Goal: Information Seeking & Learning: Learn about a topic

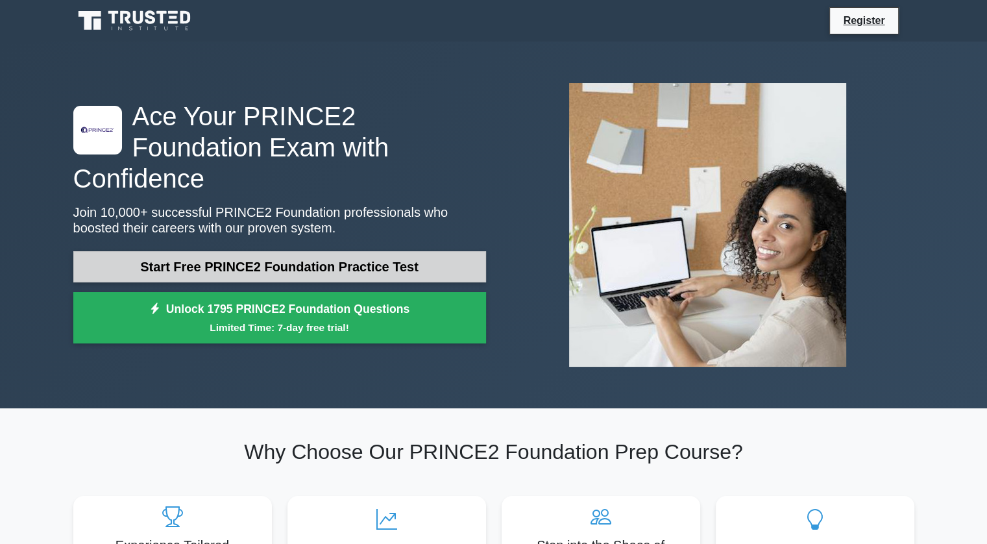
click at [363, 251] on link "Start Free PRINCE2 Foundation Practice Test" at bounding box center [279, 266] width 413 height 31
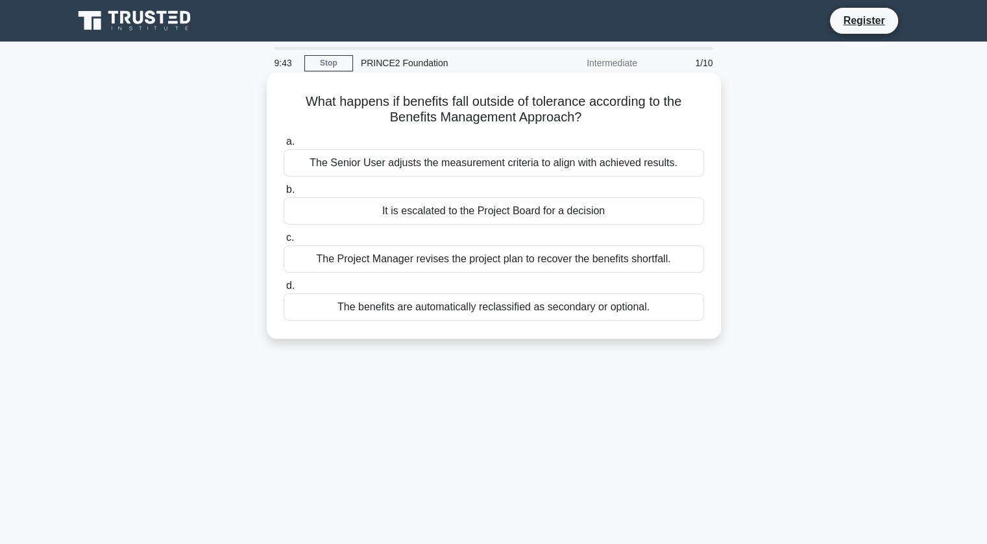
click at [485, 209] on div "It is escalated to the Project Board for a decision" at bounding box center [494, 210] width 420 height 27
click at [284, 194] on input "b. It is escalated to the Project Board for a decision" at bounding box center [284, 190] width 0 height 8
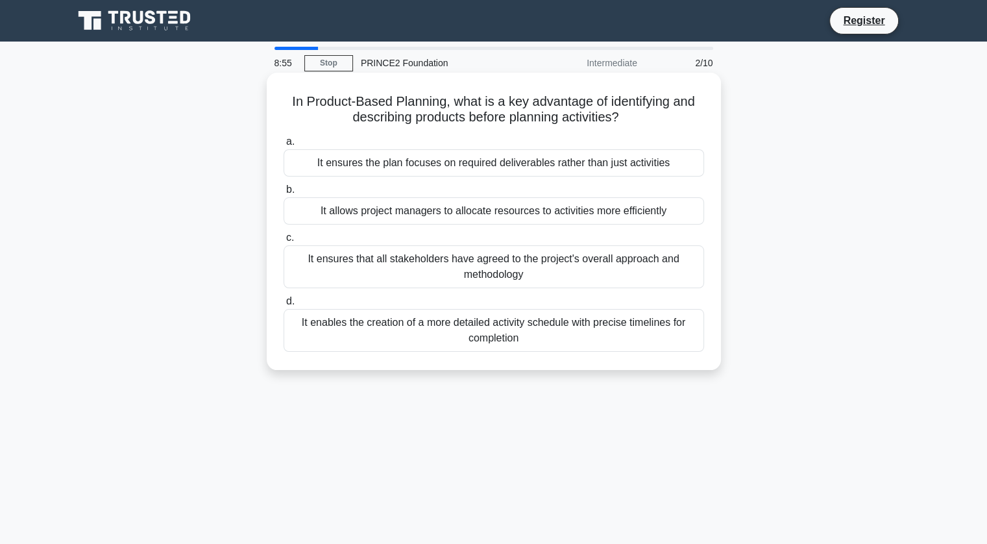
click at [625, 267] on div "It ensures that all stakeholders have agreed to the project's overall approach …" at bounding box center [494, 266] width 420 height 43
click at [284, 242] on input "c. It ensures that all stakeholders have agreed to the project's overall approa…" at bounding box center [284, 238] width 0 height 8
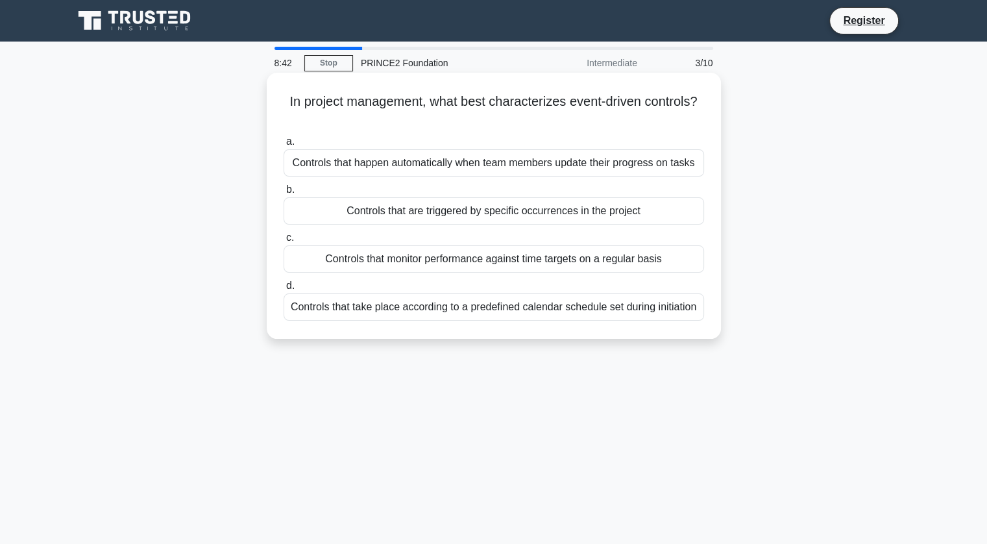
click at [499, 212] on div "Controls that are triggered by specific occurrences in the project" at bounding box center [494, 210] width 420 height 27
click at [284, 194] on input "b. Controls that are triggered by specific occurrences in the project" at bounding box center [284, 190] width 0 height 8
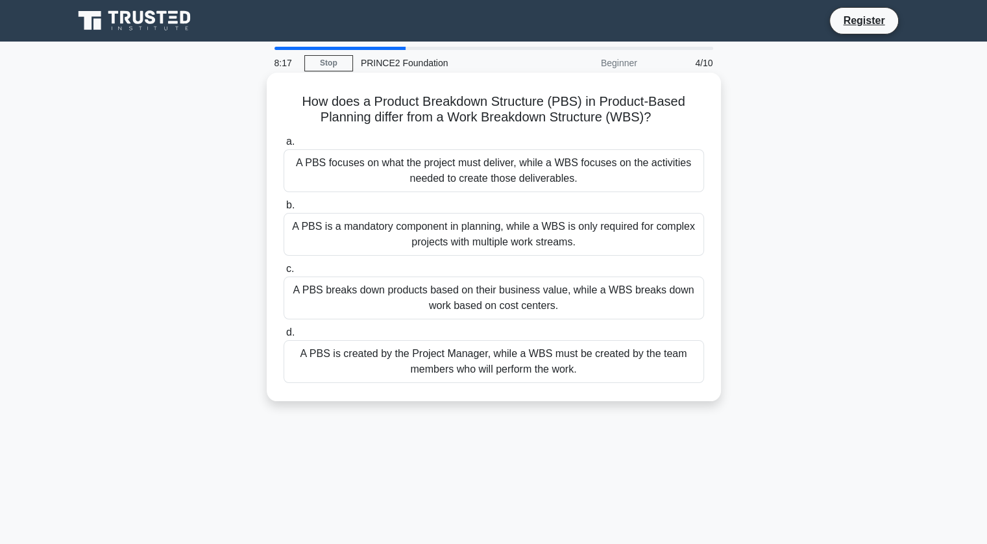
drag, startPoint x: 502, startPoint y: 169, endPoint x: 452, endPoint y: 165, distance: 50.8
click at [452, 165] on div "A PBS focuses on what the project must deliver, while a WBS focuses on the acti…" at bounding box center [494, 170] width 420 height 43
click at [284, 146] on input "a. A PBS focuses on what the project must deliver, while a WBS focuses on the a…" at bounding box center [284, 142] width 0 height 8
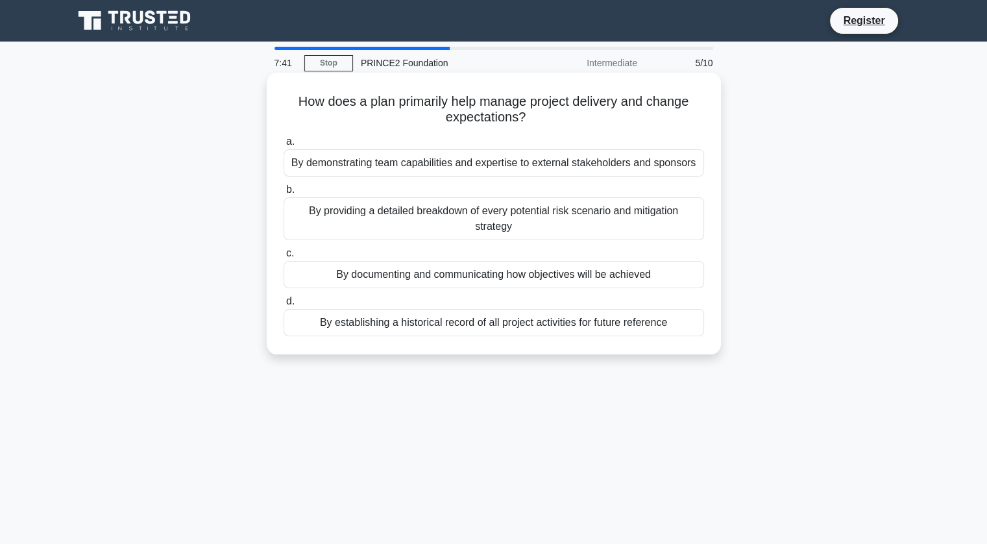
click at [462, 278] on div "By documenting and communicating how objectives will be achieved" at bounding box center [494, 274] width 420 height 27
click at [284, 258] on input "c. By documenting and communicating how objectives will be achieved" at bounding box center [284, 253] width 0 height 8
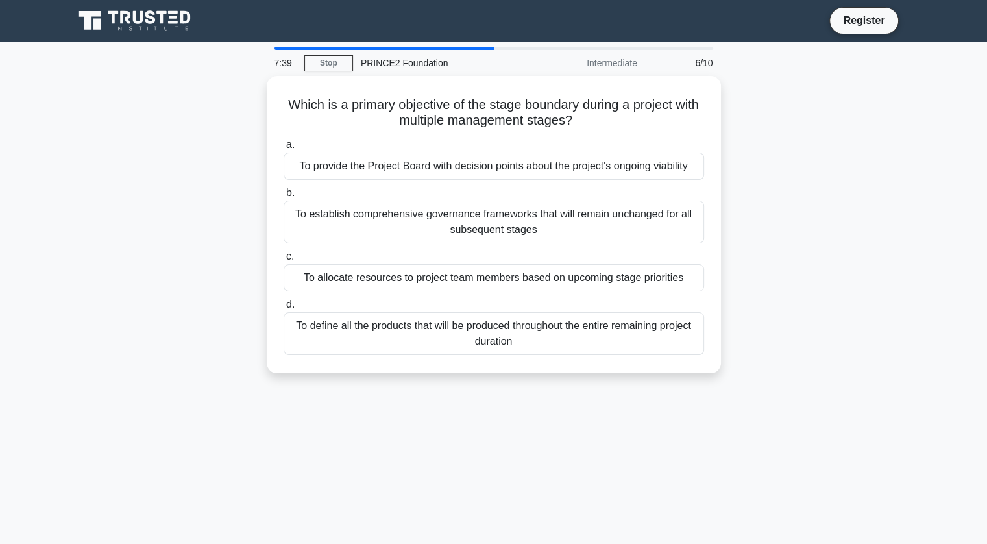
click at [613, 66] on div "Intermediate" at bounding box center [588, 63] width 114 height 26
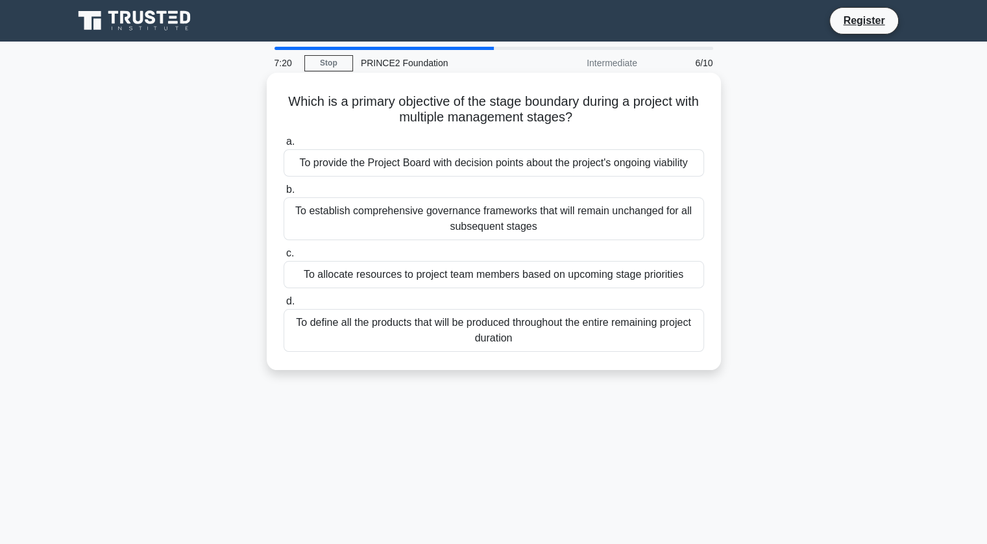
click at [675, 160] on div "To provide the Project Board with decision points about the project's ongoing v…" at bounding box center [494, 162] width 420 height 27
click at [284, 146] on input "a. To provide the Project Board with decision points about the project's ongoin…" at bounding box center [284, 142] width 0 height 8
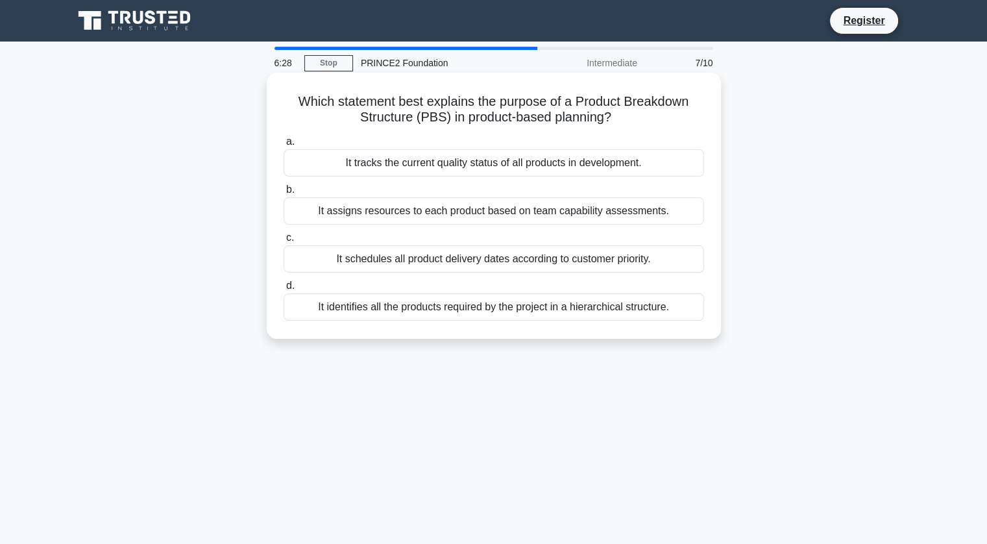
click at [441, 304] on div "It identifies all the products required by the project in a hierarchical struct…" at bounding box center [494, 306] width 420 height 27
click at [284, 290] on input "d. It identifies all the products required by the project in a hierarchical str…" at bounding box center [284, 286] width 0 height 8
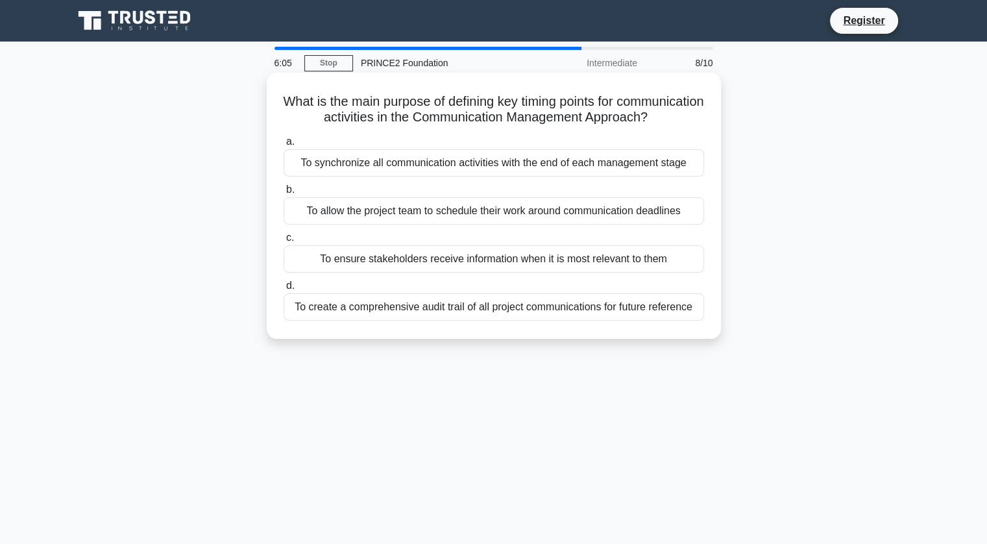
click at [496, 273] on div "To ensure stakeholders receive information when it is most relevant to them" at bounding box center [494, 258] width 420 height 27
click at [284, 242] on input "c. To ensure stakeholders receive information when it is most relevant to them" at bounding box center [284, 238] width 0 height 8
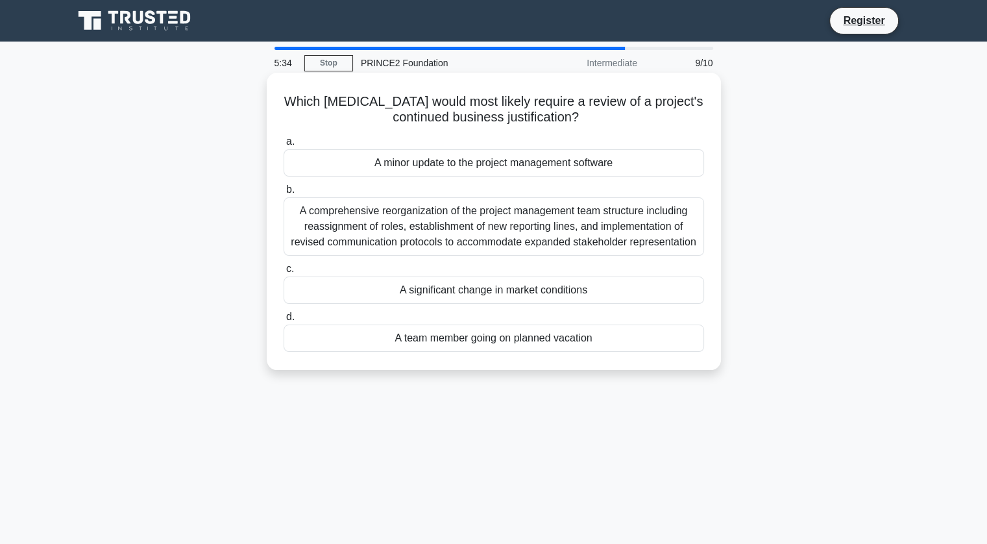
click at [524, 297] on div "A significant change in market conditions" at bounding box center [494, 289] width 420 height 27
click at [284, 273] on input "c. A significant change in market conditions" at bounding box center [284, 269] width 0 height 8
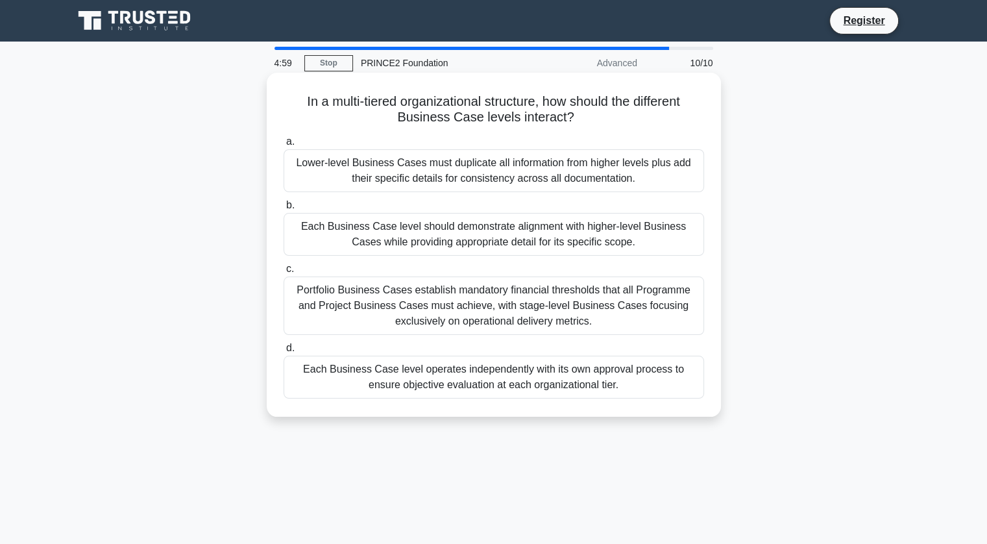
click at [483, 221] on div "Each Business Case level should demonstrate alignment with higher-level Busines…" at bounding box center [494, 234] width 420 height 43
click at [284, 210] on input "b. Each Business Case level should demonstrate alignment with higher-level Busi…" at bounding box center [284, 205] width 0 height 8
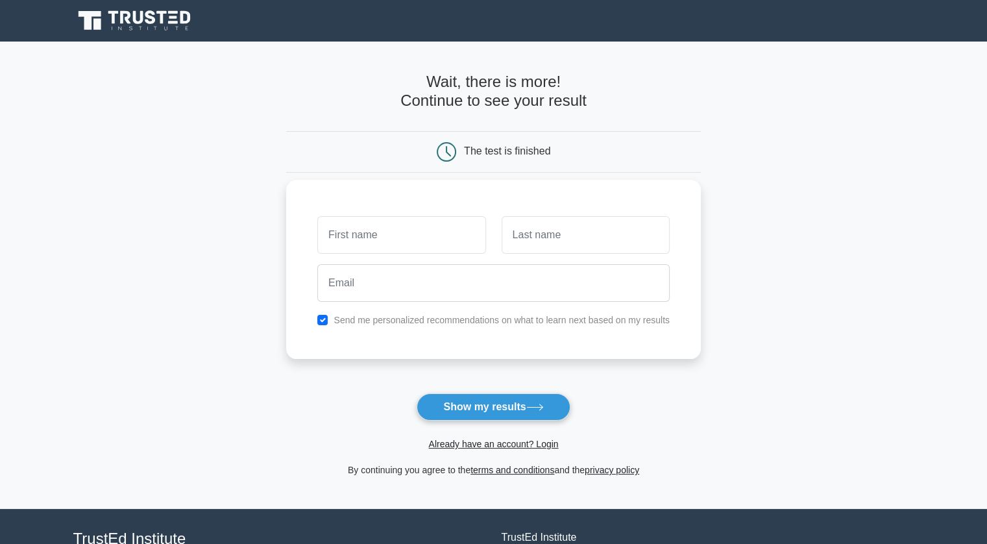
click at [504, 317] on label "Send me personalized recommendations on what to learn next based on my results" at bounding box center [502, 320] width 336 height 10
click at [360, 230] on input "text" at bounding box center [401, 235] width 168 height 38
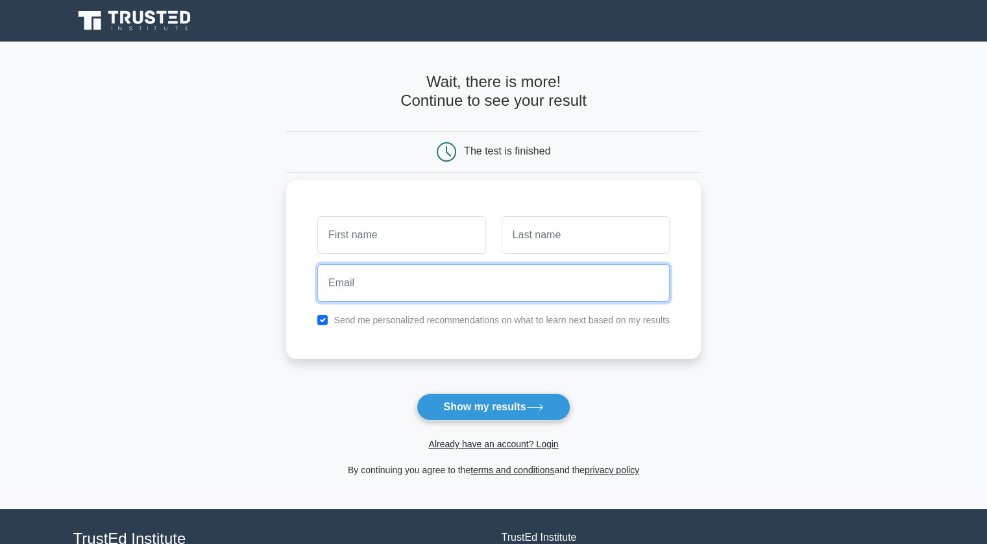
click at [371, 298] on input "email" at bounding box center [493, 283] width 352 height 38
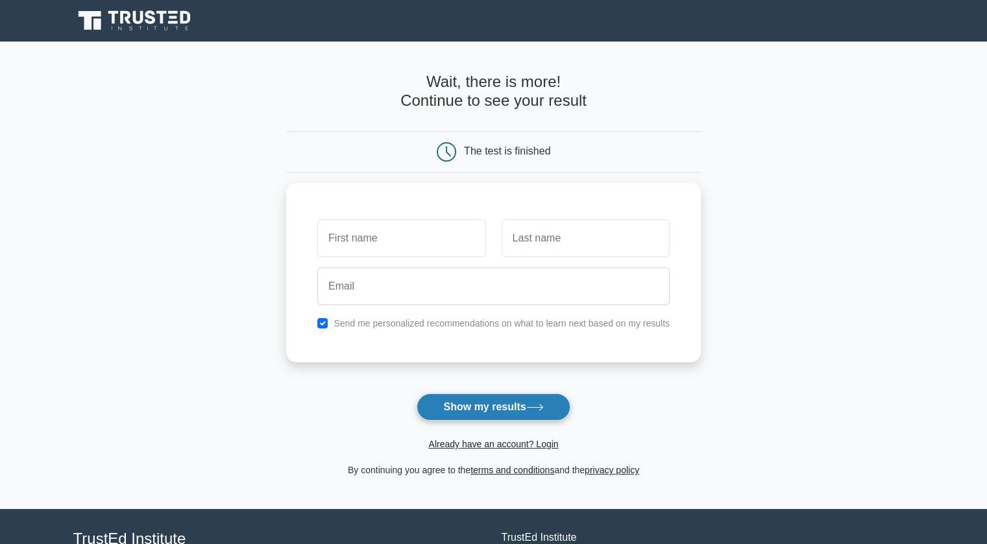
click at [483, 402] on button "Show my results" at bounding box center [493, 406] width 153 height 27
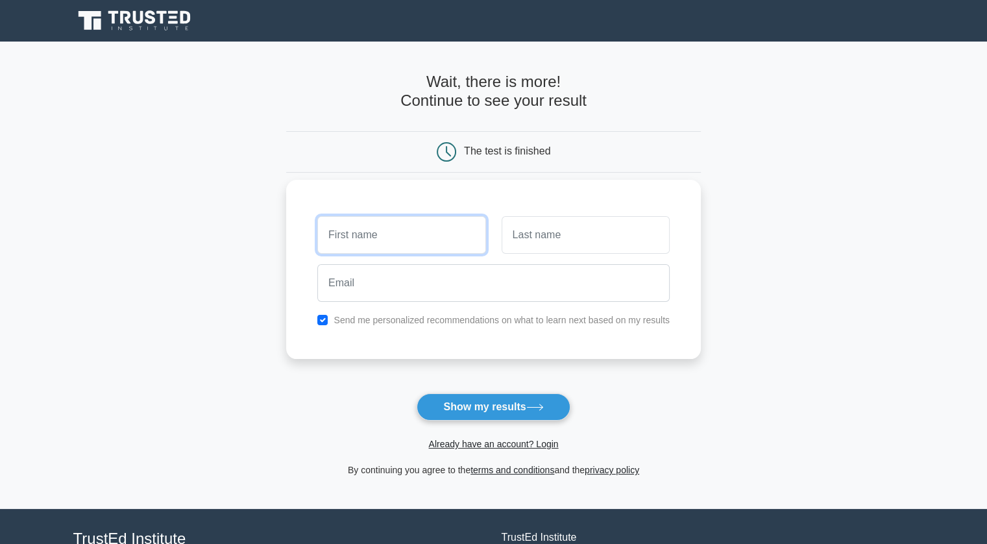
click at [374, 230] on input "text" at bounding box center [401, 235] width 168 height 38
type input "C"
click at [568, 238] on input "text" at bounding box center [586, 235] width 168 height 38
type input "a"
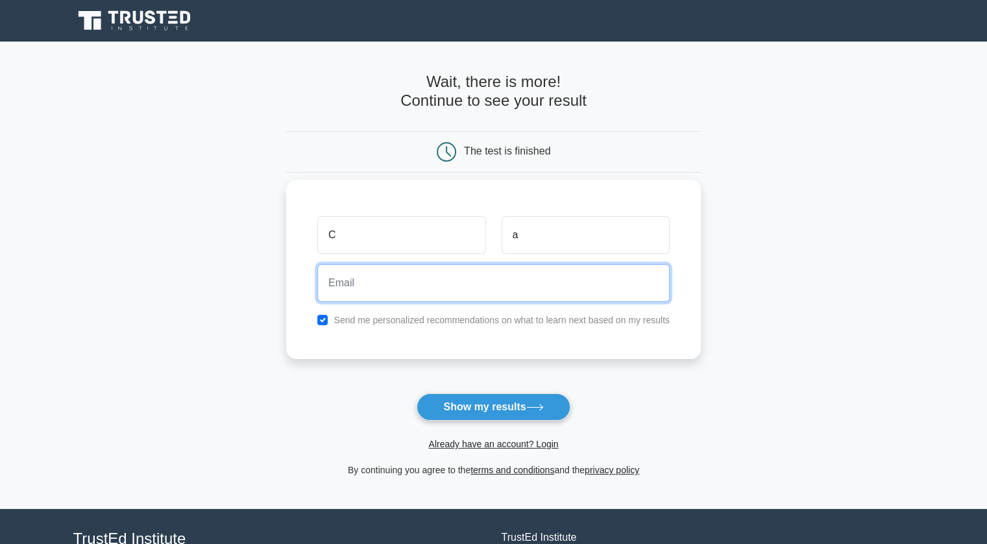
click at [518, 282] on input "email" at bounding box center [493, 283] width 352 height 38
type input "saramorelli12@gmail.com"
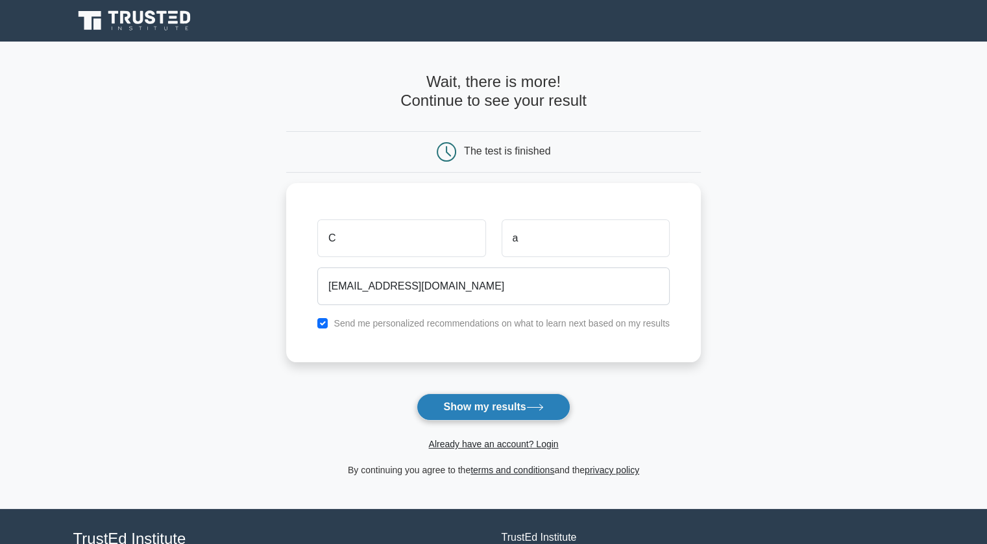
click at [535, 406] on icon at bounding box center [535, 407] width 18 height 7
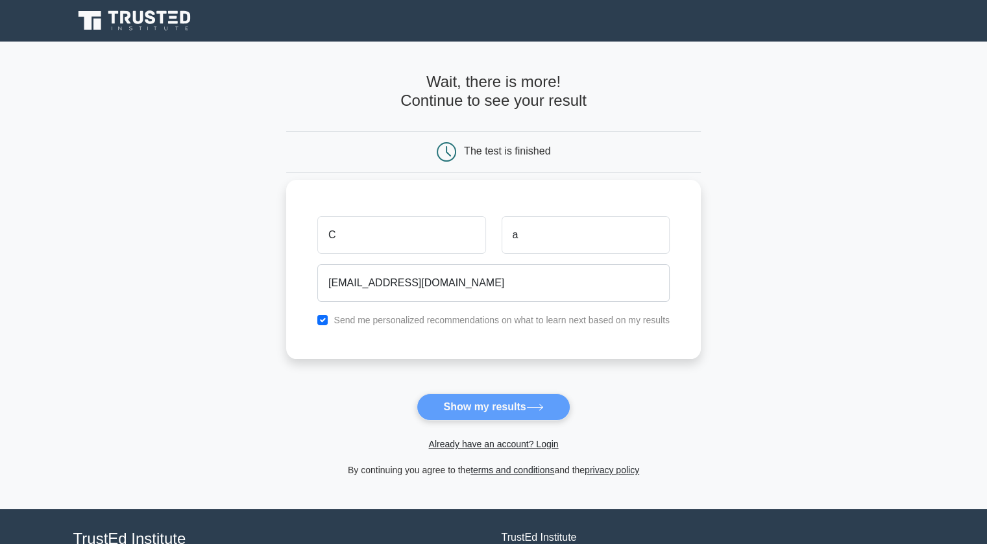
click at [524, 324] on label "Send me personalized recommendations on what to learn next based on my results" at bounding box center [502, 320] width 336 height 10
click at [536, 321] on label "Send me personalized recommendations on what to learn next based on my results" at bounding box center [502, 320] width 336 height 10
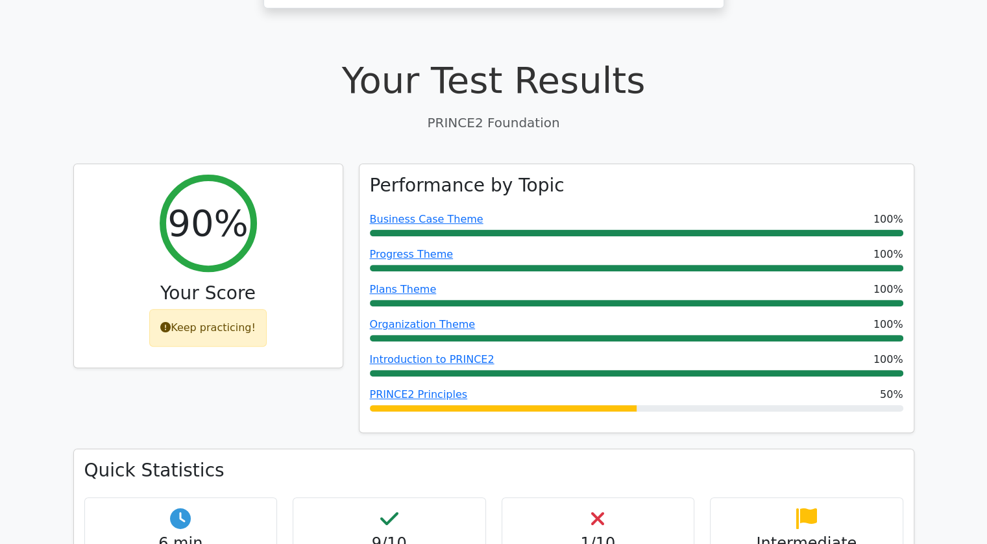
scroll to position [389, 0]
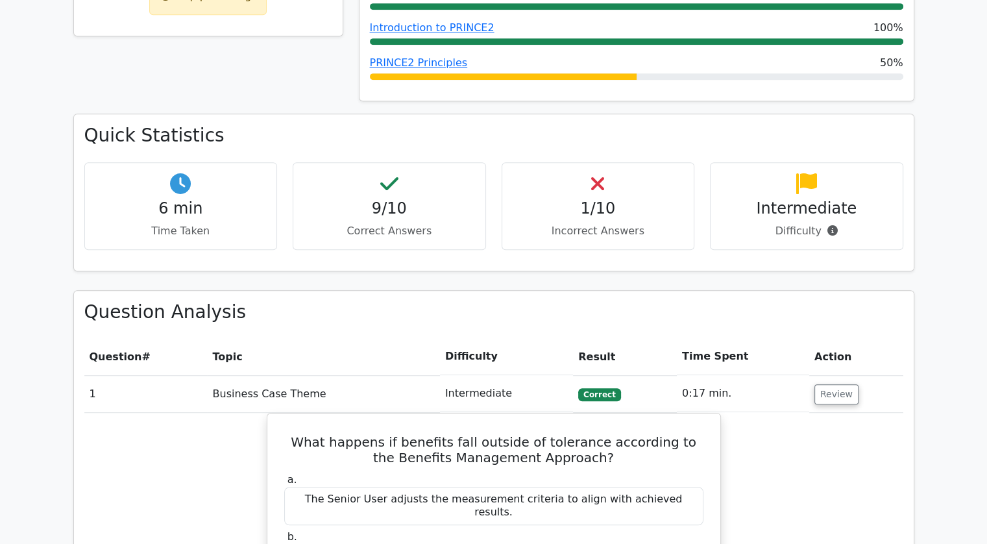
click at [598, 199] on h4 "1/10" at bounding box center [598, 208] width 171 height 19
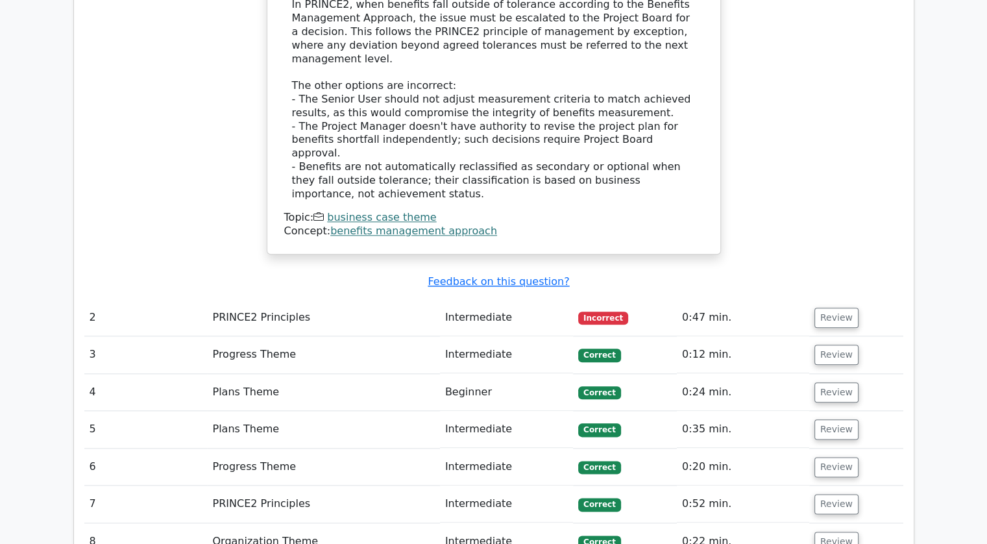
scroll to position [1424, 0]
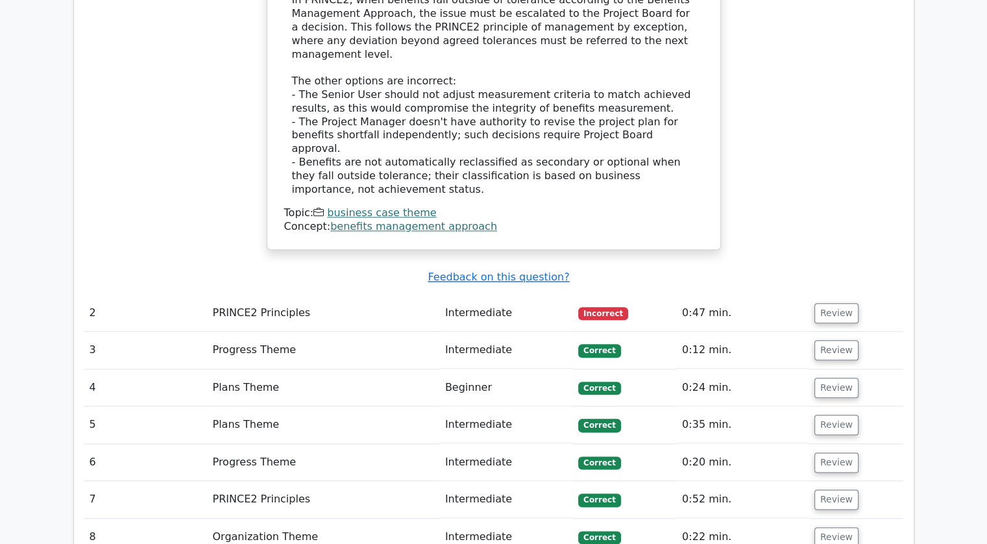
click at [512, 295] on td "Intermediate" at bounding box center [506, 313] width 133 height 37
click at [827, 303] on button "Review" at bounding box center [836, 313] width 44 height 20
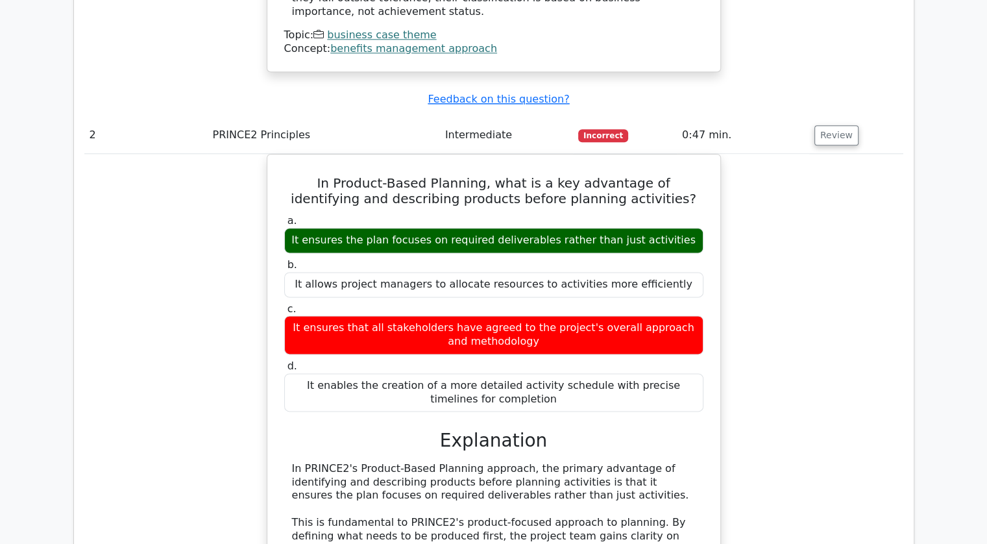
scroll to position [1601, 0]
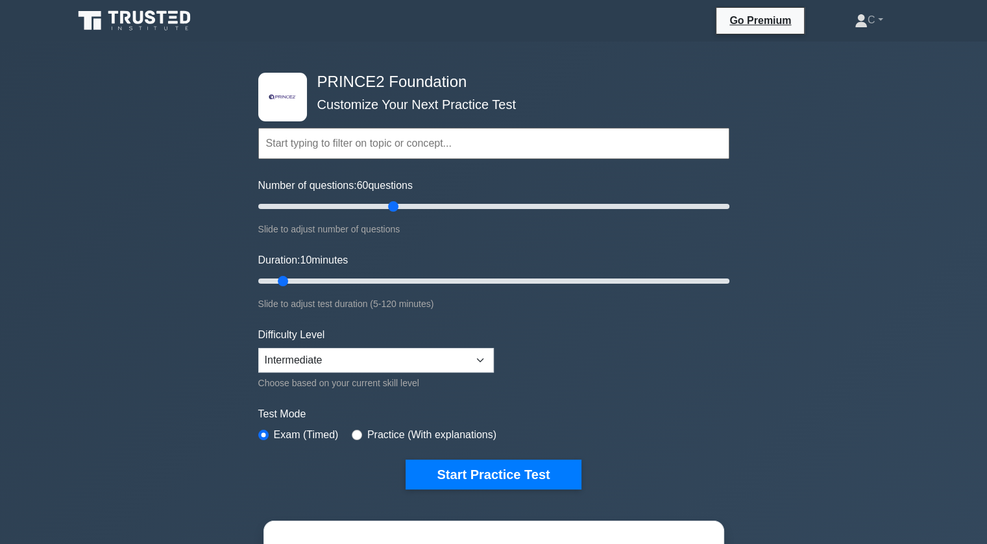
drag, startPoint x: 273, startPoint y: 205, endPoint x: 394, endPoint y: 210, distance: 121.4
type input "60"
click at [394, 210] on input "Number of questions: 60 questions" at bounding box center [493, 207] width 471 height 16
drag, startPoint x: 284, startPoint y: 284, endPoint x: 493, endPoint y: 261, distance: 210.8
type input "60"
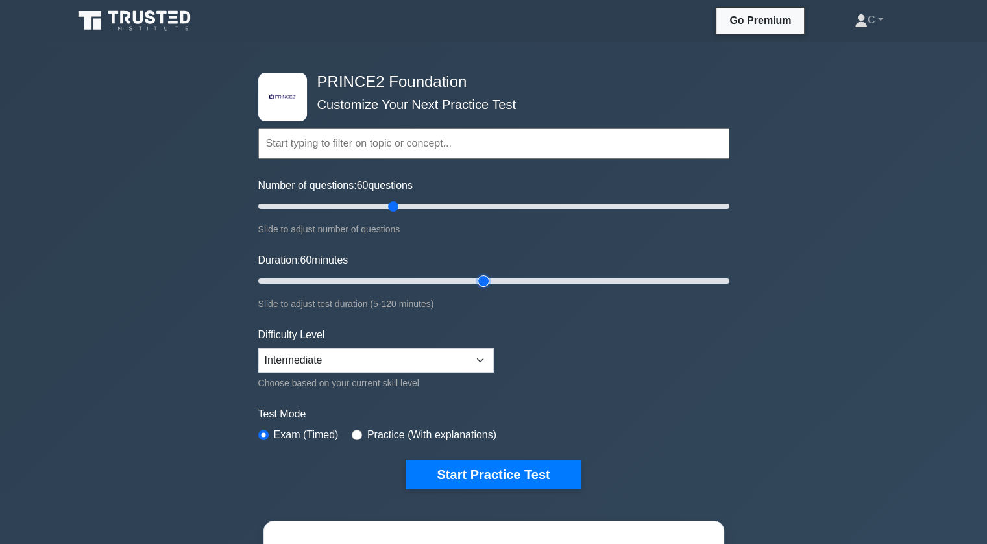
click at [493, 273] on input "Duration: 60 minutes" at bounding box center [493, 281] width 471 height 16
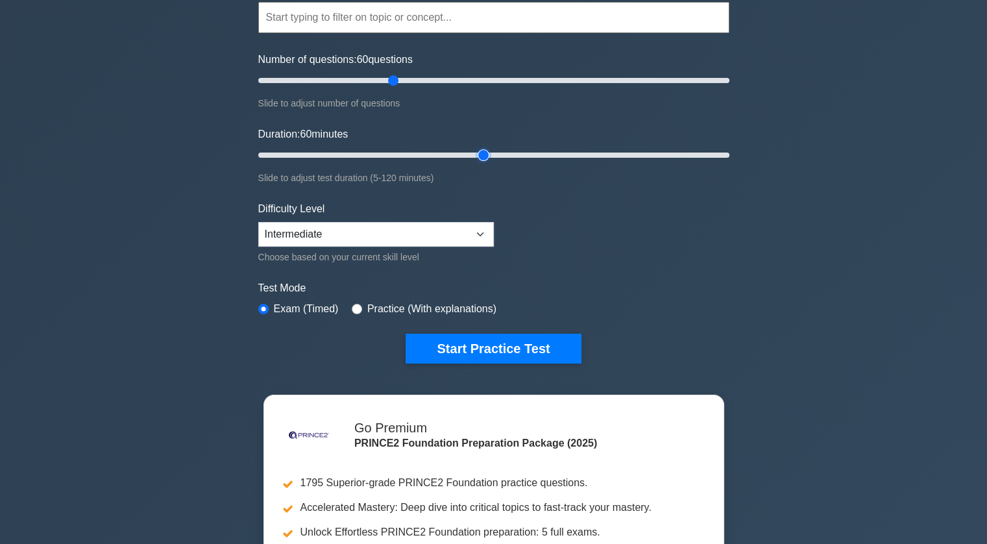
scroll to position [195, 0]
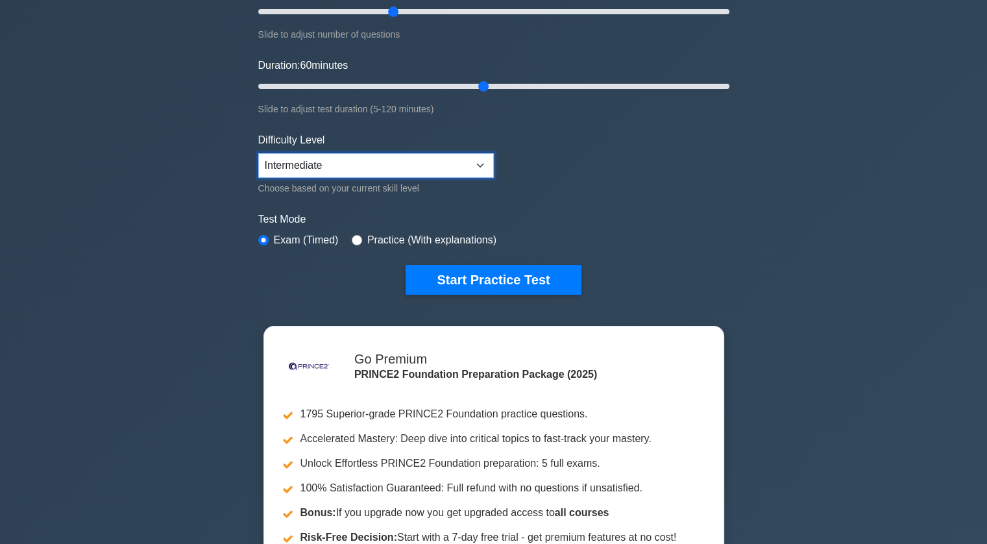
click at [376, 158] on select "Beginner Intermediate Expert" at bounding box center [376, 165] width 236 height 25
click at [422, 241] on label "Practice (With explanations)" at bounding box center [431, 240] width 129 height 16
click at [358, 237] on input "radio" at bounding box center [357, 240] width 10 height 10
radio input "true"
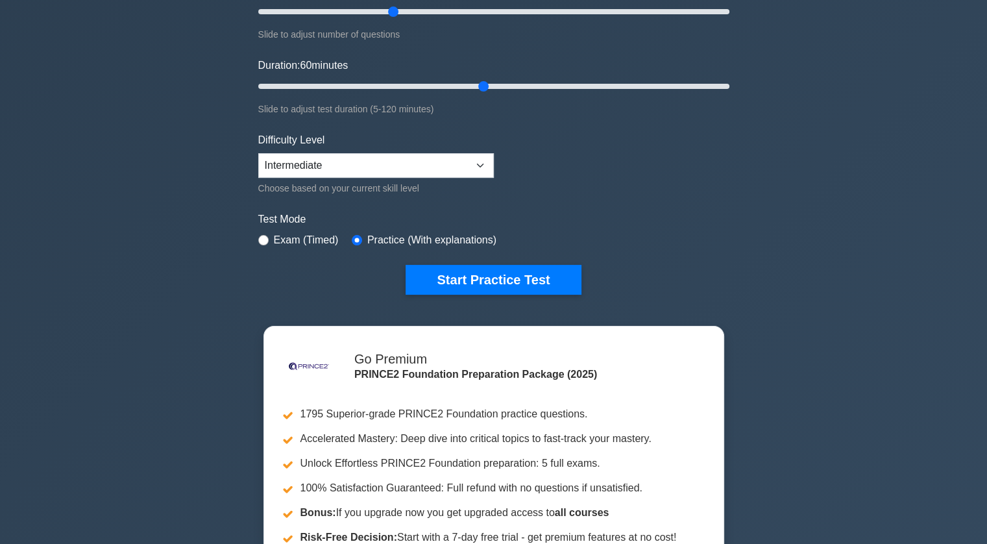
click at [309, 243] on label "Exam (Timed)" at bounding box center [306, 240] width 65 height 16
click at [275, 250] on form "Topics Introduction to PRINCE2 PRINCE2 Principles Organization Theme Business C…" at bounding box center [493, 94] width 471 height 401
click at [273, 239] on div "Exam (Timed)" at bounding box center [298, 240] width 80 height 16
click at [270, 240] on div "Exam (Timed)" at bounding box center [298, 240] width 80 height 16
click at [273, 241] on div "Exam (Timed)" at bounding box center [298, 240] width 80 height 16
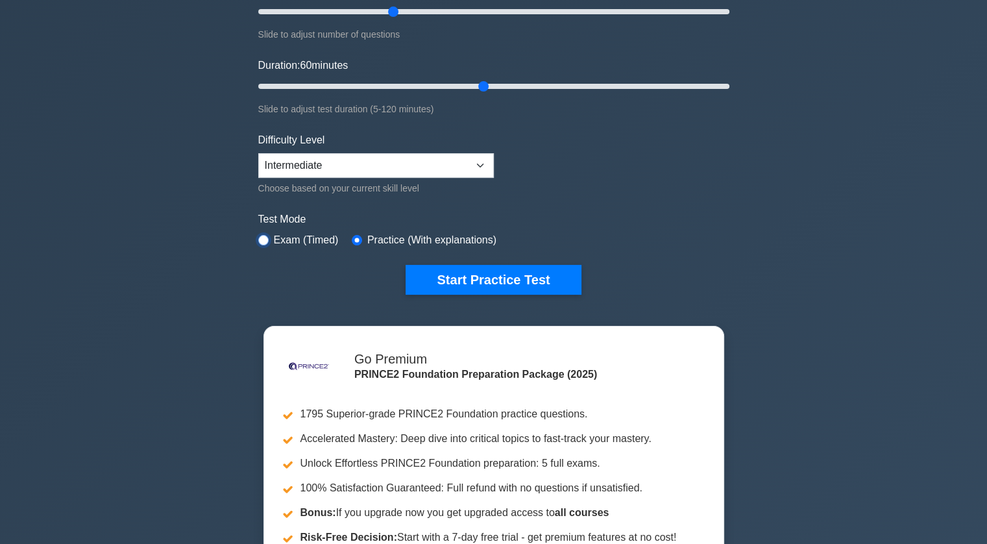
click at [262, 237] on input "radio" at bounding box center [263, 240] width 10 height 10
radio input "true"
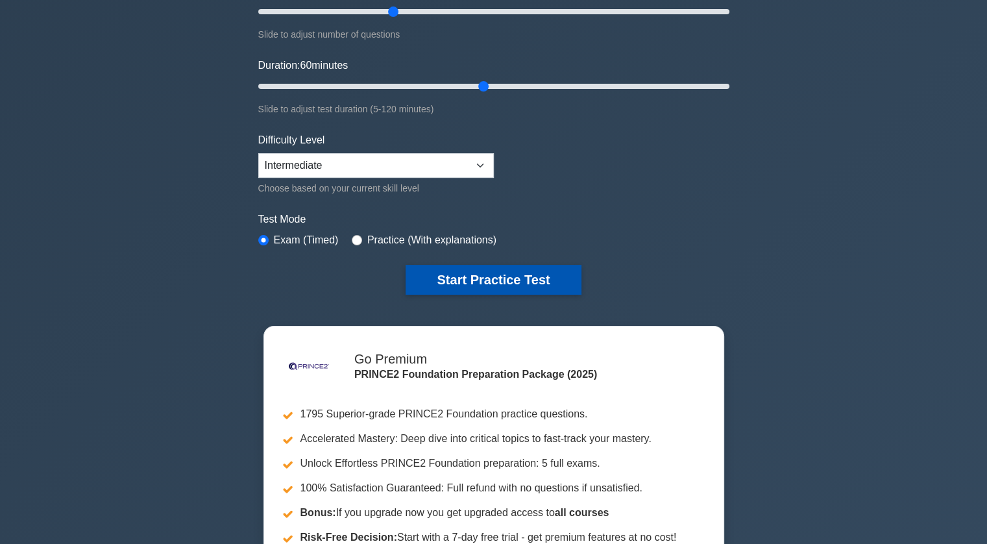
click at [470, 282] on button "Start Practice Test" at bounding box center [493, 280] width 175 height 30
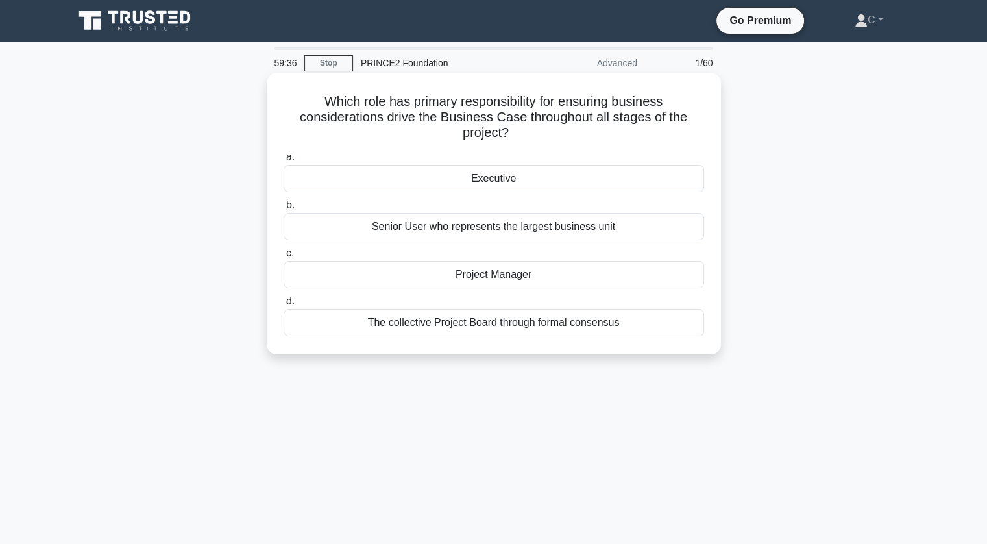
click at [532, 327] on div "The collective Project Board through formal consensus" at bounding box center [494, 322] width 420 height 27
click at [284, 306] on input "d. The collective Project Board through formal consensus" at bounding box center [284, 301] width 0 height 8
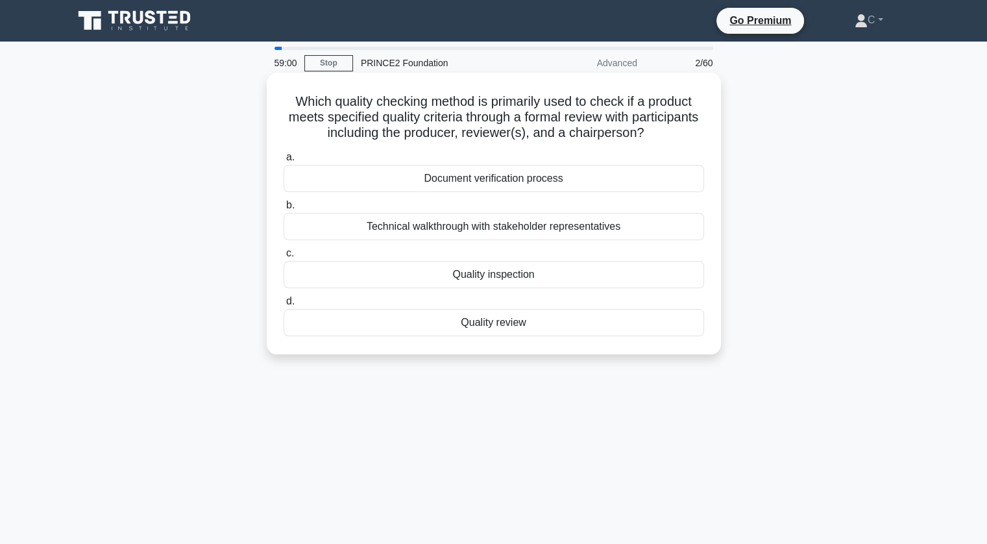
click at [486, 319] on div "Quality review" at bounding box center [494, 322] width 420 height 27
click at [284, 306] on input "d. Quality review" at bounding box center [284, 301] width 0 height 8
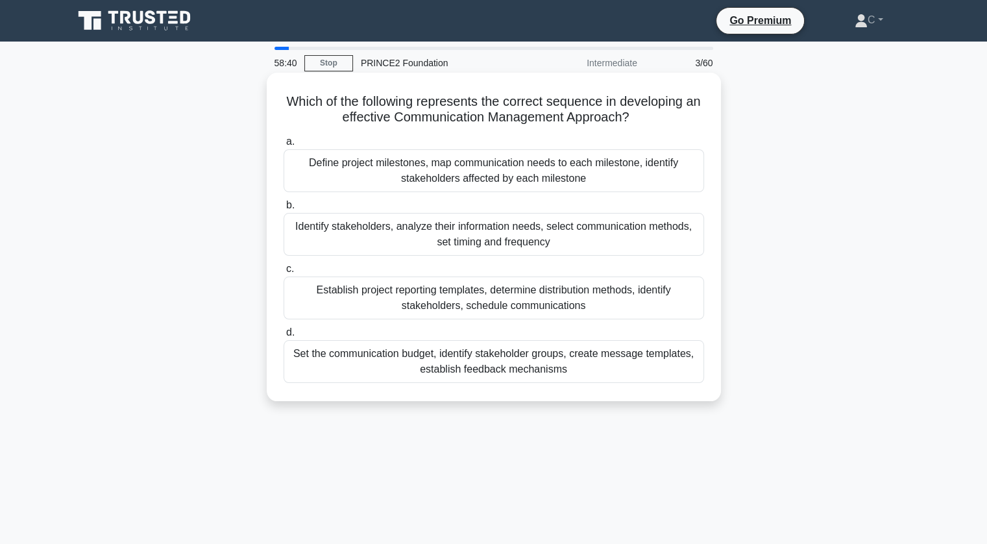
click at [531, 233] on div "Identify stakeholders, analyze their information needs, select communication me…" at bounding box center [494, 234] width 420 height 43
click at [284, 210] on input "b. Identify stakeholders, analyze their information needs, select communication…" at bounding box center [284, 205] width 0 height 8
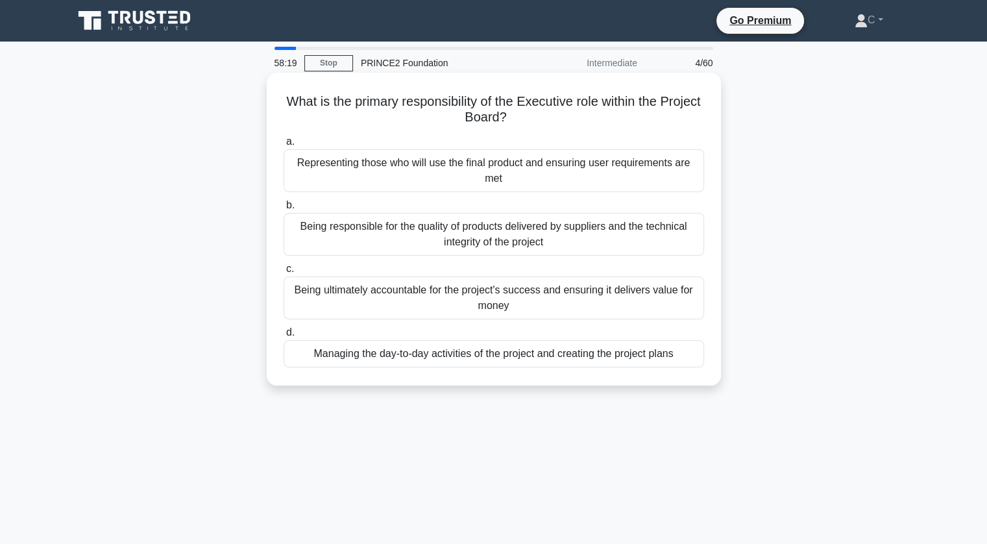
click at [485, 101] on h5 "What is the primary responsibility of the Executive role within the Project Boa…" at bounding box center [493, 109] width 423 height 32
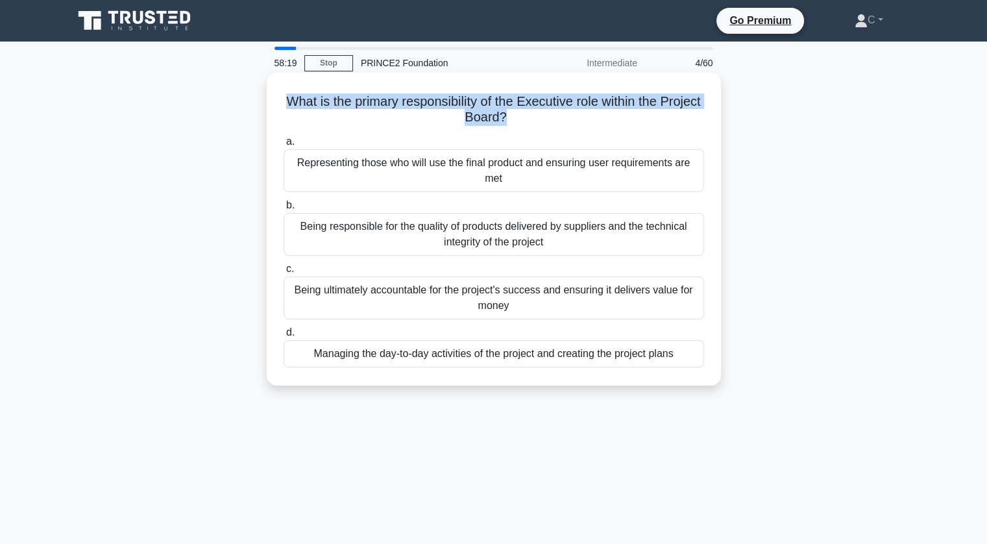
click at [485, 101] on h5 "What is the primary responsibility of the Executive role within the Project Boa…" at bounding box center [493, 109] width 423 height 32
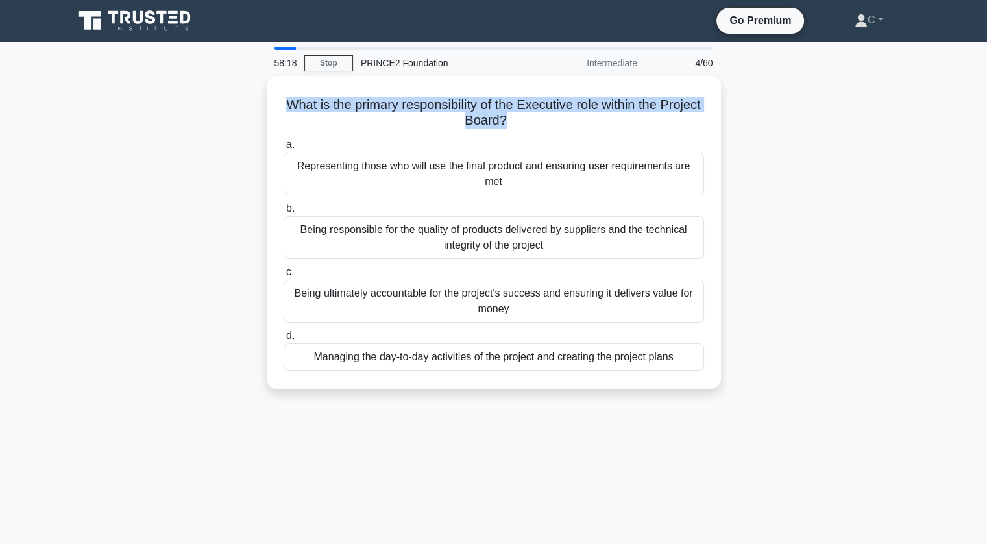
copy div "What is the primary responsibility of the Executive role within the Project Boa…"
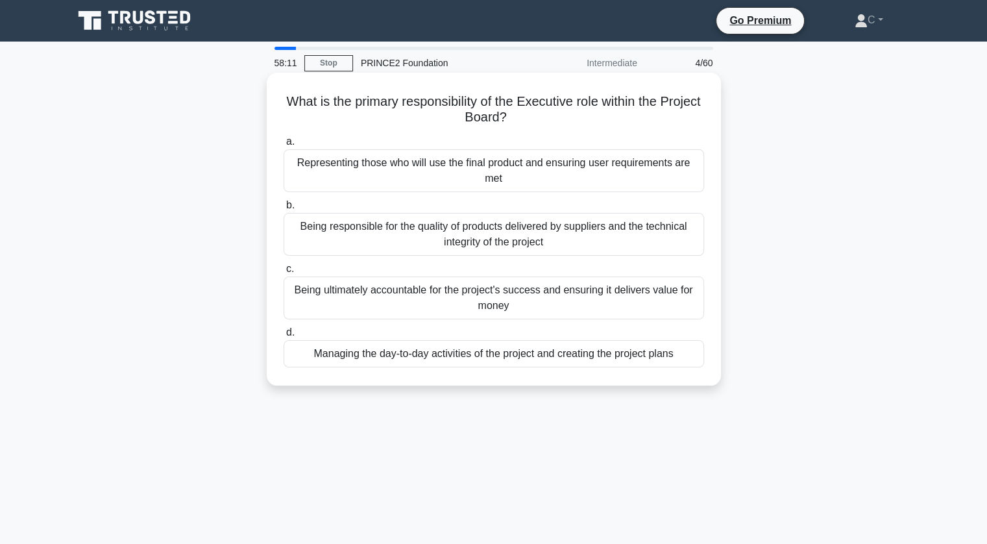
click at [485, 298] on div "Being ultimately accountable for the project's success and ensuring it delivers…" at bounding box center [494, 297] width 420 height 43
click at [284, 273] on input "c. Being ultimately accountable for the project's success and ensuring it deliv…" at bounding box center [284, 269] width 0 height 8
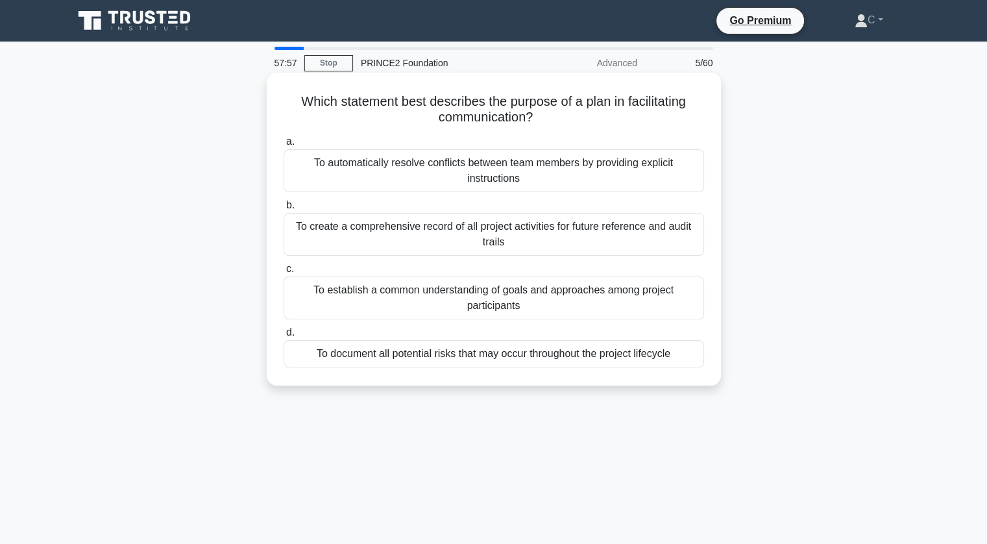
click at [667, 302] on div "To establish a common understanding of goals and approaches among project parti…" at bounding box center [494, 297] width 420 height 43
click at [284, 273] on input "c. To establish a common understanding of goals and approaches among project pa…" at bounding box center [284, 269] width 0 height 8
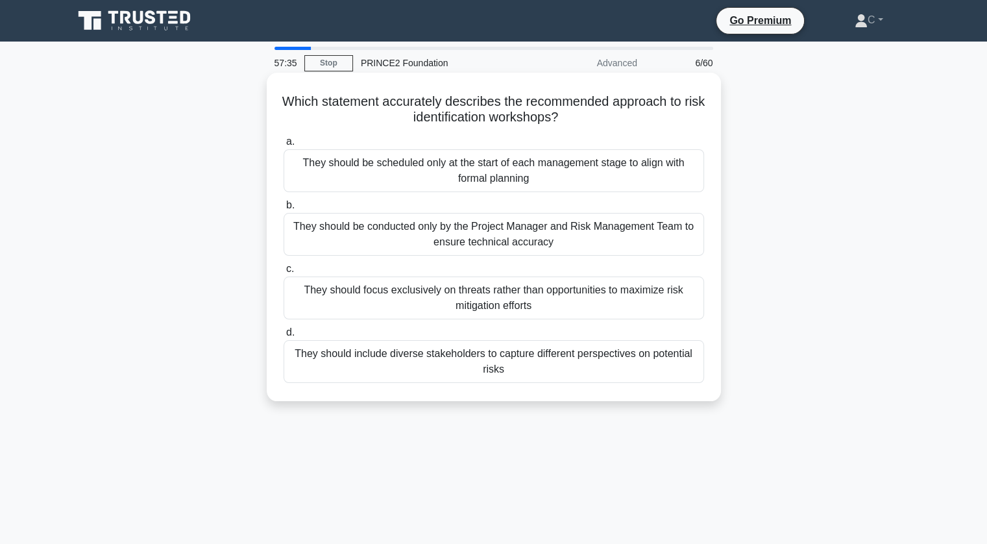
click at [649, 352] on div "They should include diverse stakeholders to capture different perspectives on p…" at bounding box center [494, 361] width 420 height 43
click at [284, 337] on input "d. They should include diverse stakeholders to capture different perspectives o…" at bounding box center [284, 332] width 0 height 8
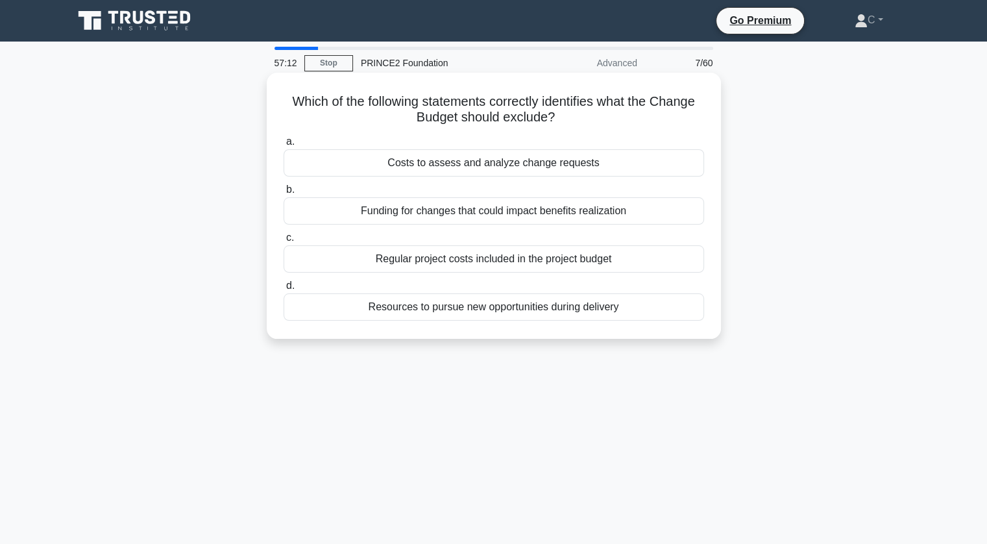
click at [579, 311] on div "Resources to pursue new opportunities during delivery" at bounding box center [494, 306] width 420 height 27
click at [284, 290] on input "d. Resources to pursue new opportunities during delivery" at bounding box center [284, 286] width 0 height 8
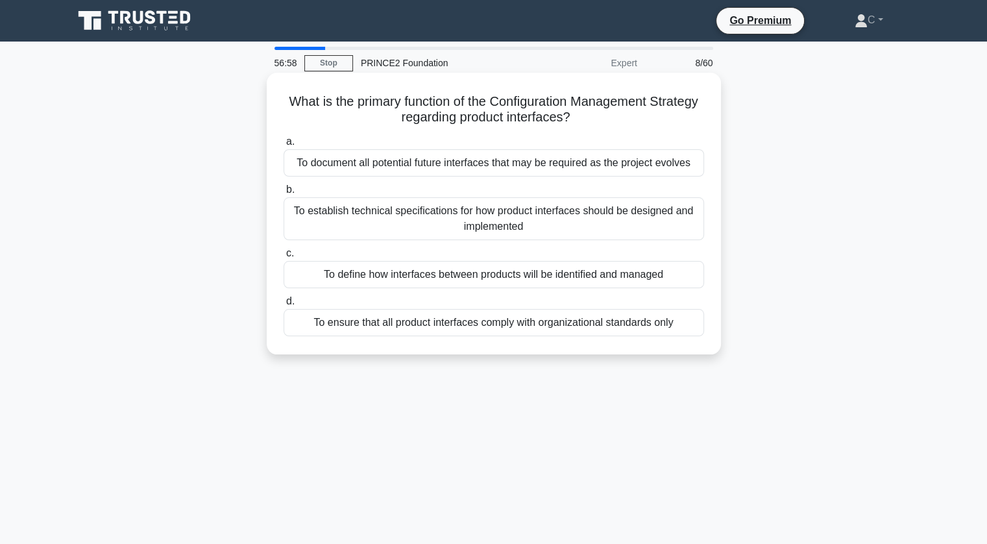
click at [517, 103] on h5 "What is the primary function of the Configuration Management Strategy regarding…" at bounding box center [493, 109] width 423 height 32
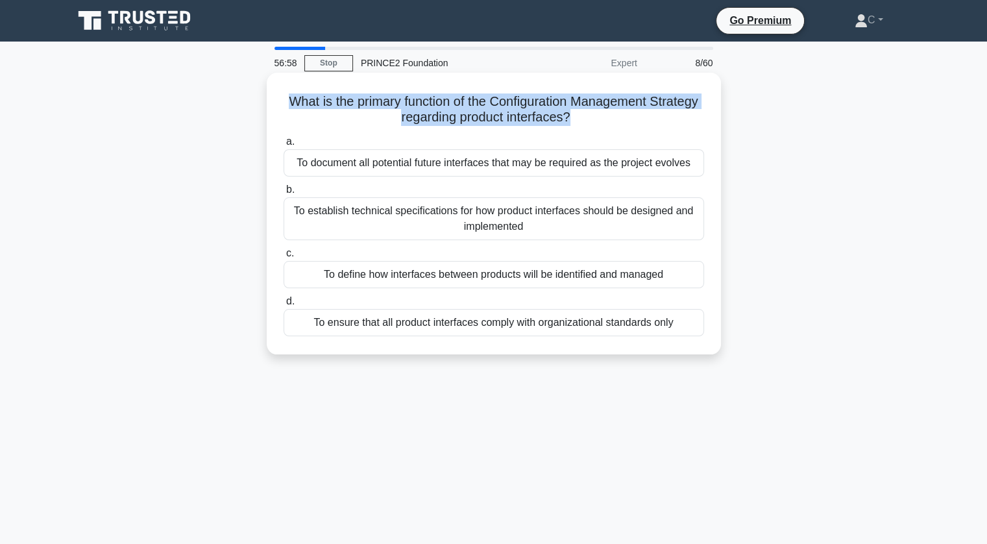
click at [517, 103] on h5 "What is the primary function of the Configuration Management Strategy regarding…" at bounding box center [493, 109] width 423 height 32
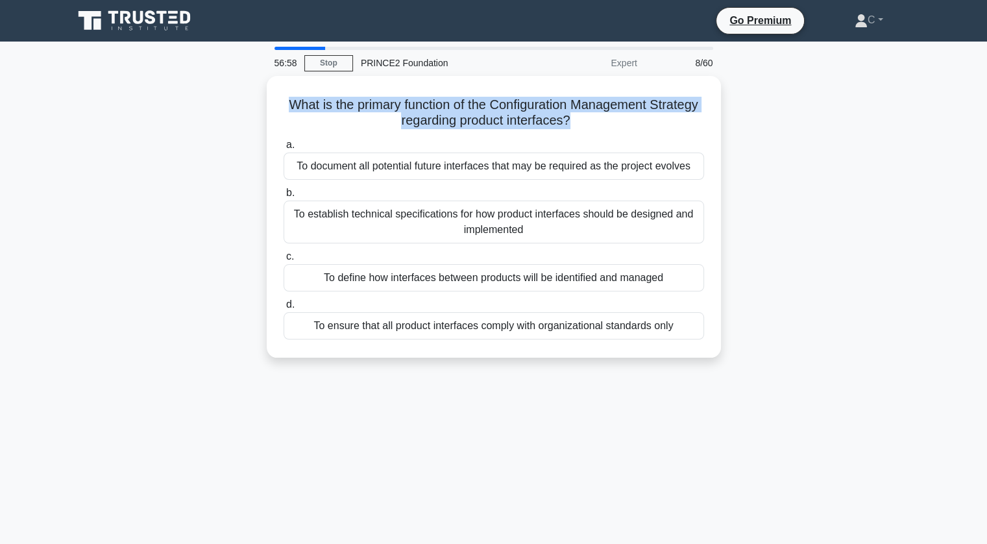
copy div "What is the primary function of the Configuration Management Strategy regarding…"
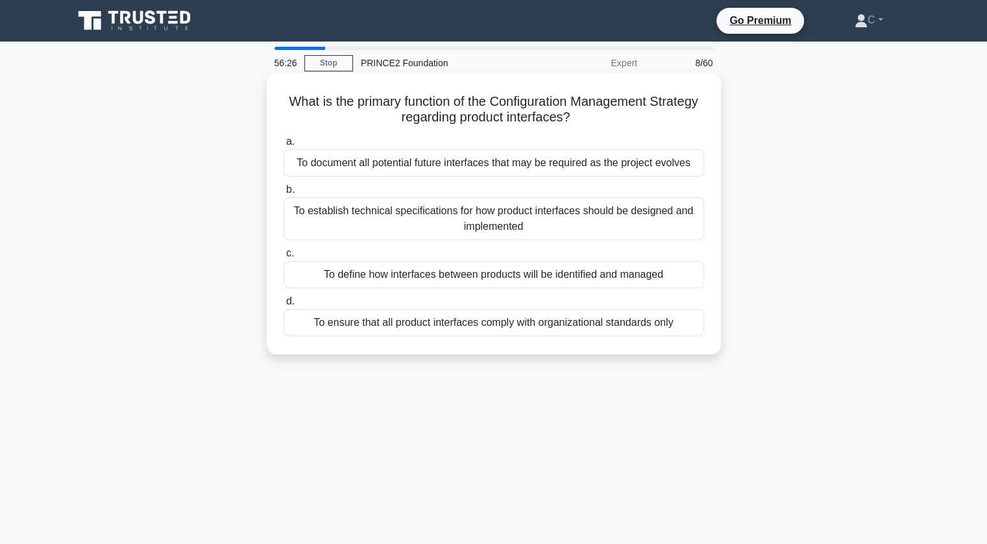
click at [655, 275] on div "To define how interfaces between products will be identified and managed" at bounding box center [494, 274] width 420 height 27
click at [284, 258] on input "c. To define how interfaces between products will be identified and managed" at bounding box center [284, 253] width 0 height 8
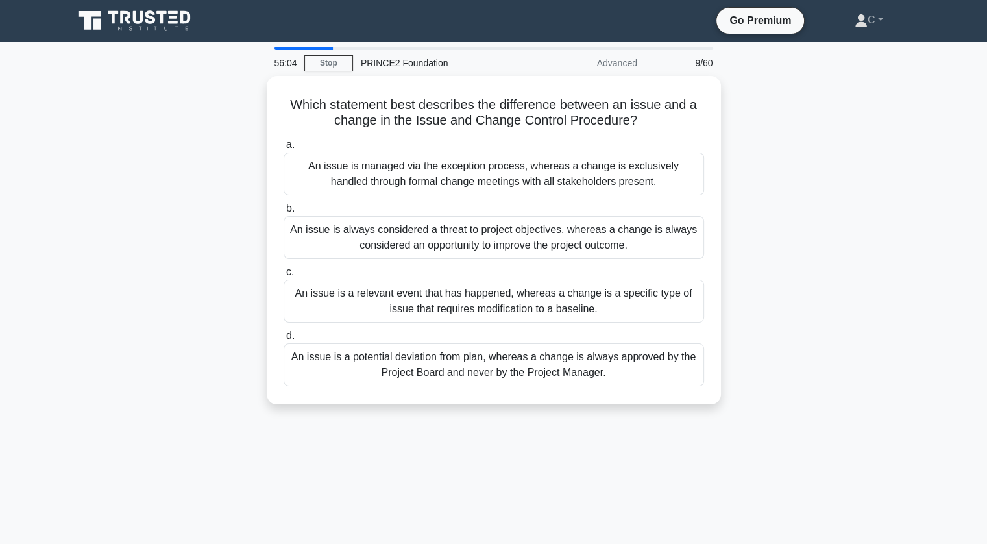
drag, startPoint x: 522, startPoint y: 300, endPoint x: 847, endPoint y: 345, distance: 328.7
click at [847, 345] on div "Which statement best describes the difference between an issue and a change in …" at bounding box center [494, 248] width 856 height 344
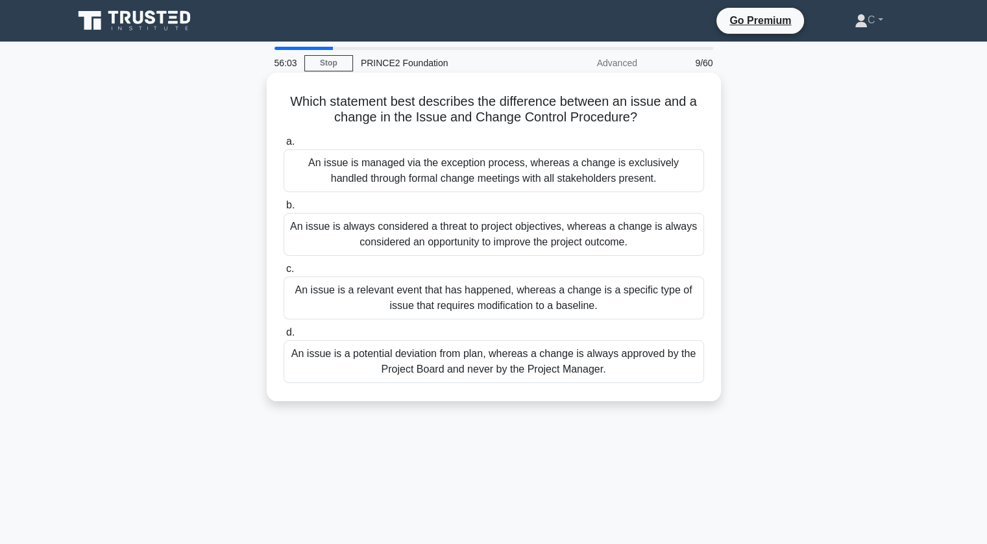
click at [598, 311] on div "An issue is a relevant event that has happened, whereas a change is a specific …" at bounding box center [494, 297] width 420 height 43
click at [284, 273] on input "c. An issue is a relevant event that has happened, whereas a change is a specif…" at bounding box center [284, 269] width 0 height 8
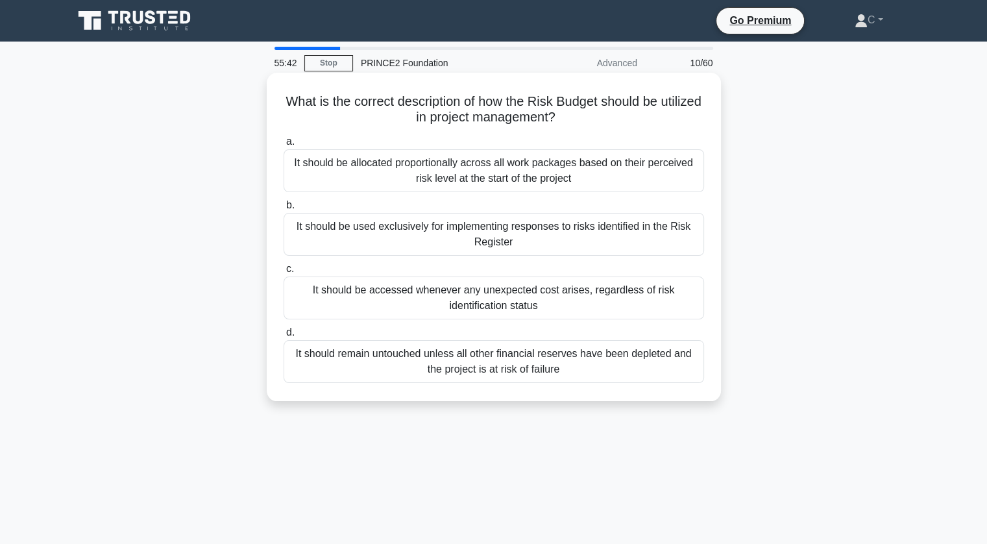
click at [572, 182] on div "It should be allocated proportionally across all work packages based on their p…" at bounding box center [494, 170] width 420 height 43
click at [284, 146] on input "a. It should be allocated proportionally across all work packages based on thei…" at bounding box center [284, 142] width 0 height 8
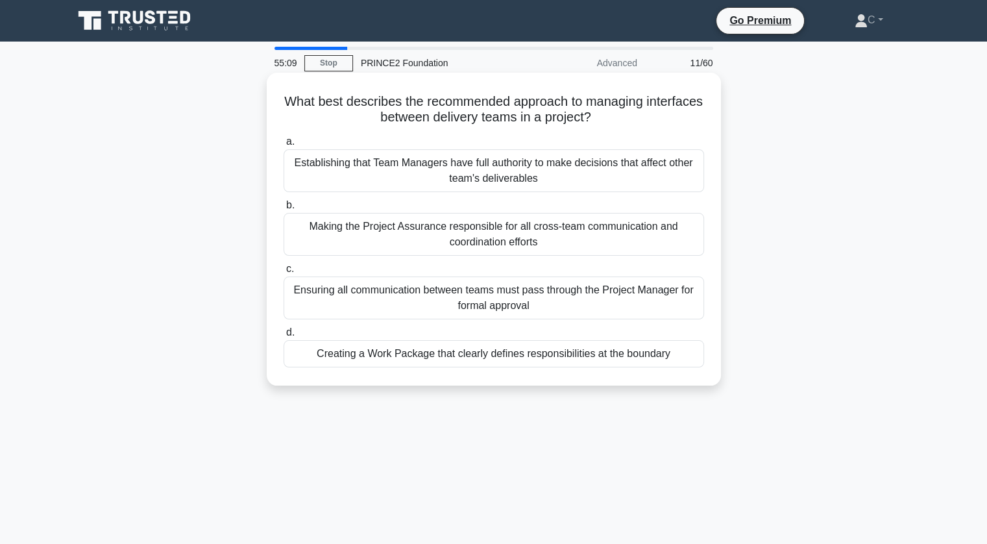
click at [498, 104] on h5 "What best describes the recommended approach to managing interfaces between del…" at bounding box center [493, 109] width 423 height 32
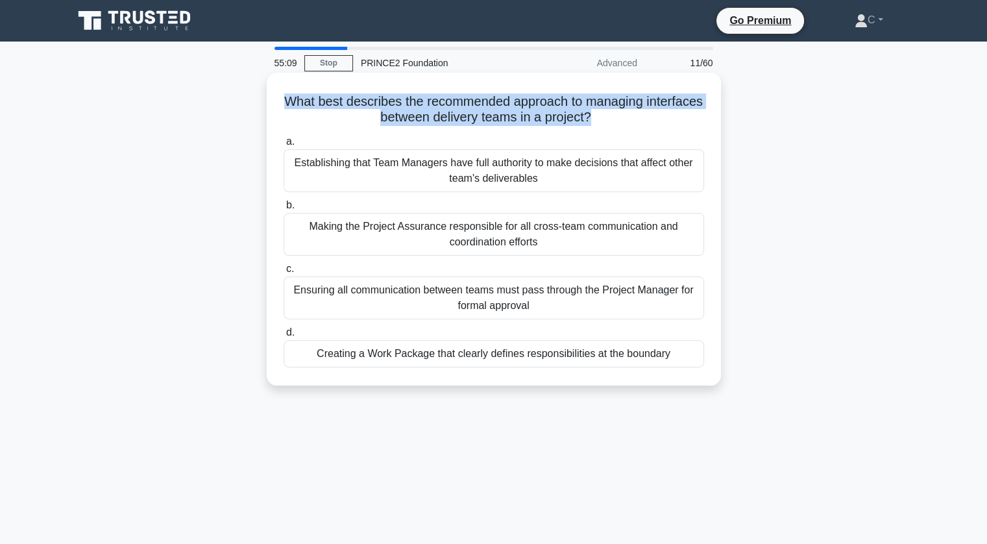
click at [498, 104] on h5 "What best describes the recommended approach to managing interfaces between del…" at bounding box center [493, 109] width 423 height 32
copy div "What best describes the recommended approach to managing interfaces between del…"
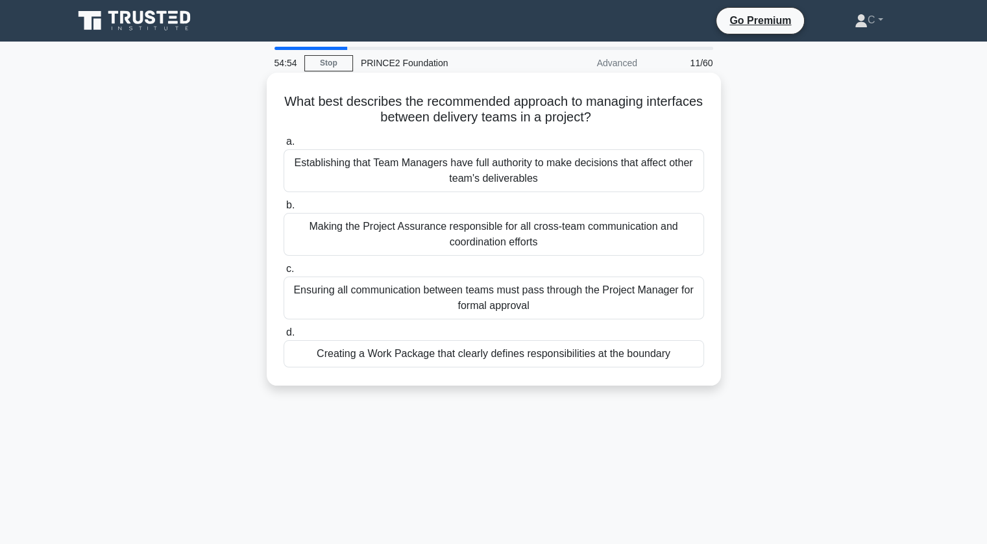
click at [583, 352] on div "Creating a Work Package that clearly defines responsibilities at the boundary" at bounding box center [494, 353] width 420 height 27
click at [284, 337] on input "d. Creating a Work Package that clearly defines responsibilities at the boundary" at bounding box center [284, 332] width 0 height 8
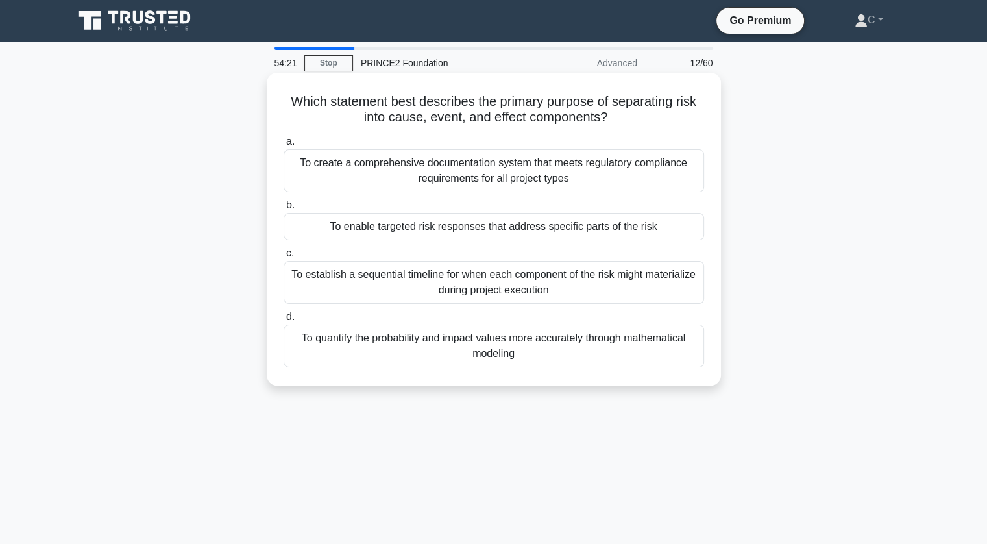
click at [532, 123] on h5 "Which statement best describes the primary purpose of separating risk into caus…" at bounding box center [493, 109] width 423 height 32
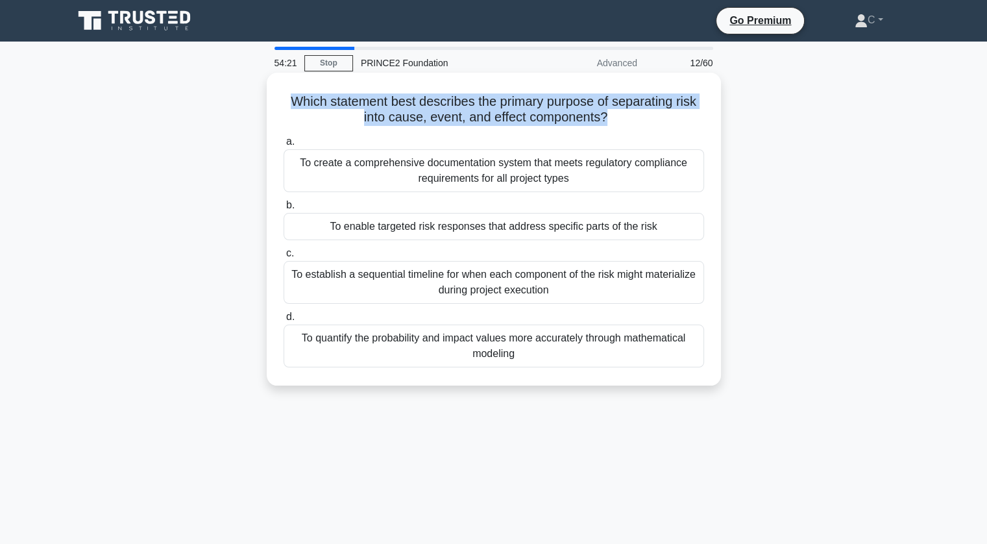
click at [532, 123] on h5 "Which statement best describes the primary purpose of separating risk into caus…" at bounding box center [493, 109] width 423 height 32
copy div "Which statement best describes the primary purpose of separating risk into caus…"
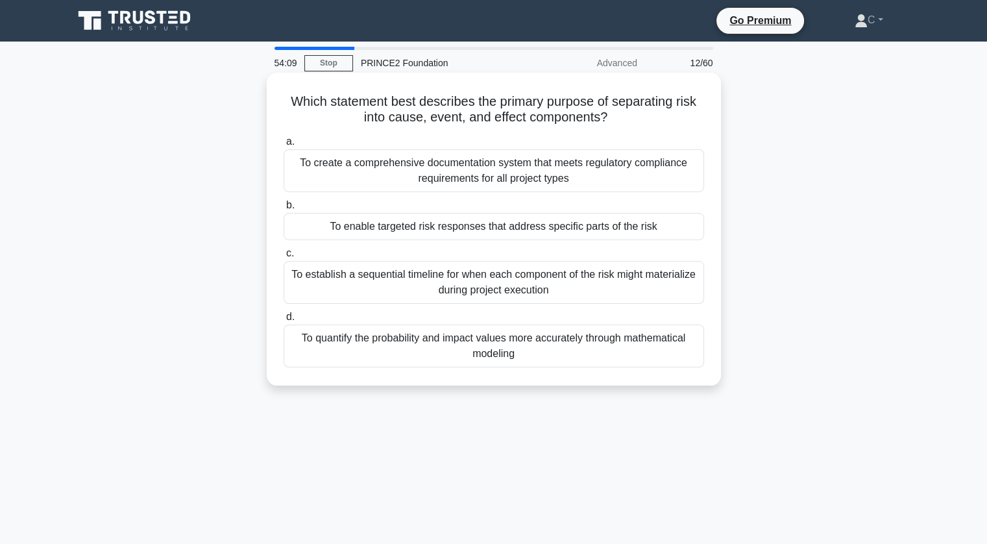
click at [480, 354] on div "To quantify the probability and impact values more accurately through mathemati…" at bounding box center [494, 345] width 420 height 43
click at [284, 321] on input "d. To quantify the probability and impact values more accurately through mathem…" at bounding box center [284, 317] width 0 height 8
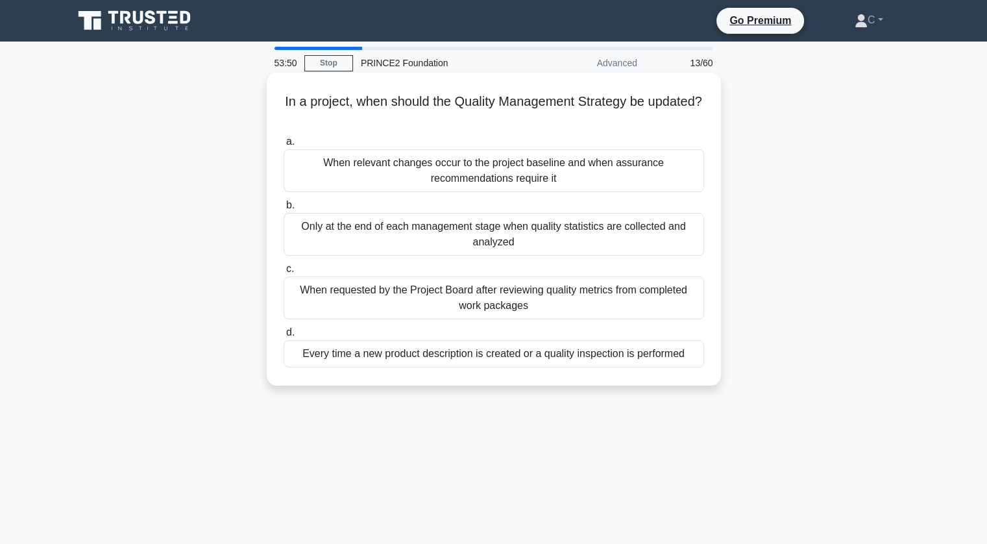
click at [571, 160] on div "When relevant changes occur to the project baseline and when assurance recommen…" at bounding box center [494, 170] width 420 height 43
click at [284, 146] on input "a. When relevant changes occur to the project baseline and when assurance recom…" at bounding box center [284, 142] width 0 height 8
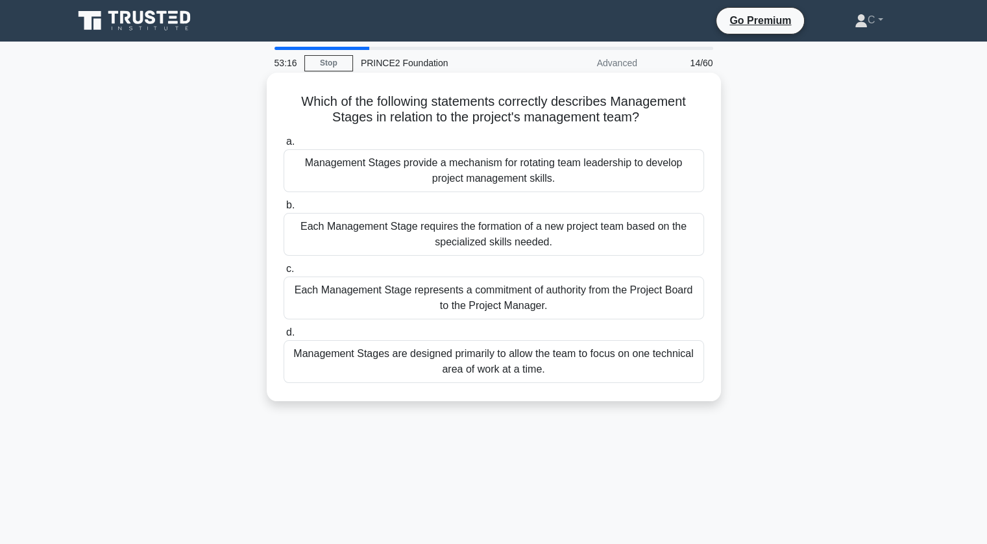
click at [454, 105] on h5 "Which of the following statements correctly describes Management Stages in rela…" at bounding box center [493, 109] width 423 height 32
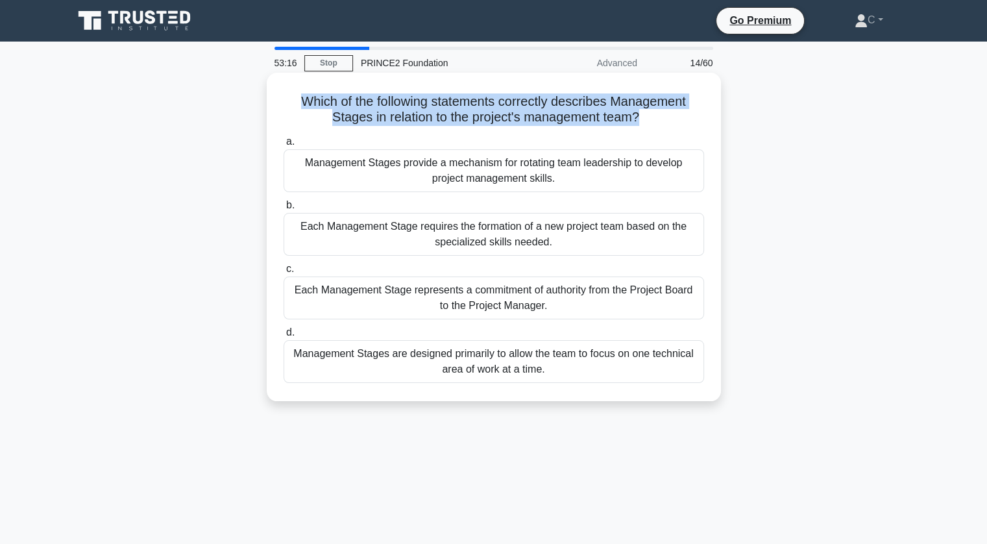
click at [454, 105] on h5 "Which of the following statements correctly describes Management Stages in rela…" at bounding box center [493, 109] width 423 height 32
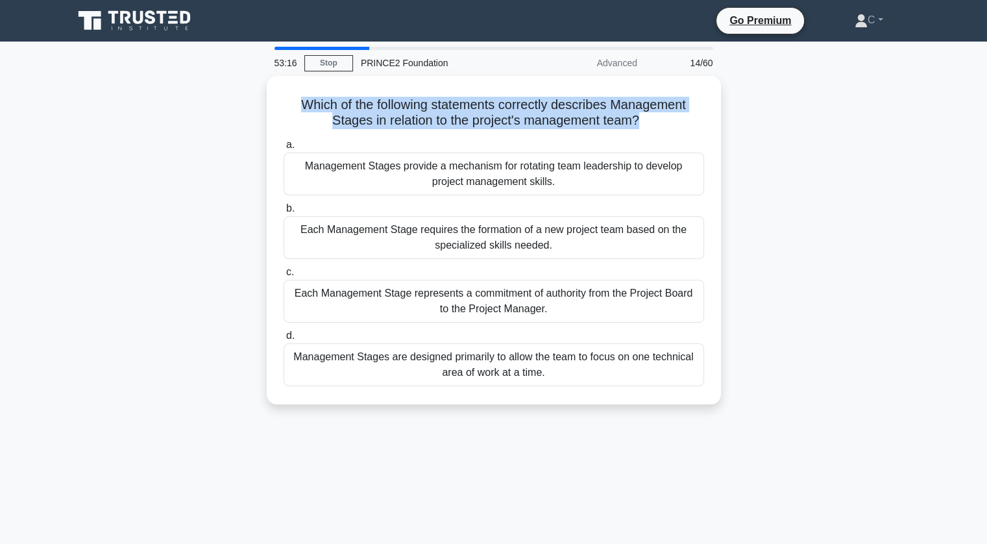
copy div "Which of the following statements correctly describes Management Stages in rela…"
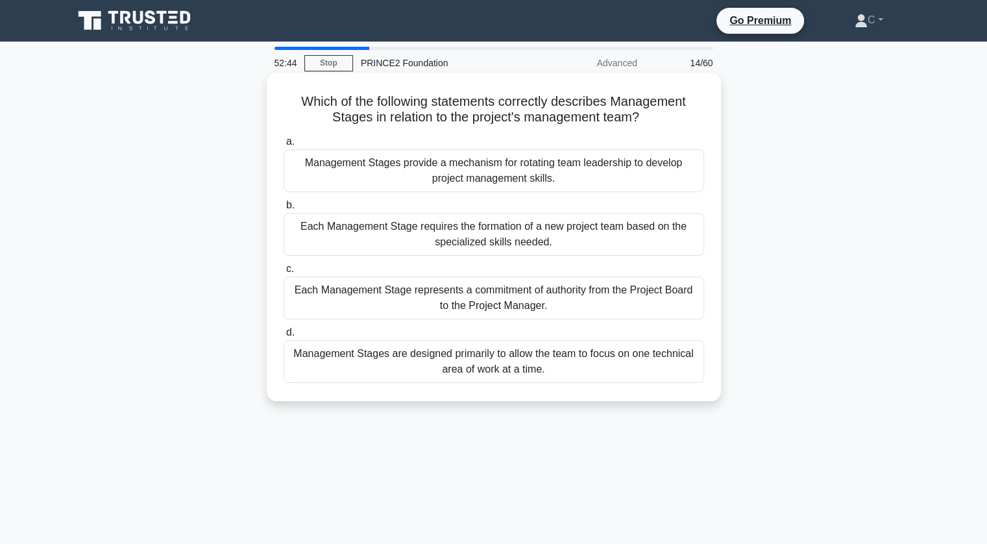
click at [457, 359] on div "Management Stages are designed primarily to allow the team to focus on one tech…" at bounding box center [494, 361] width 420 height 43
click at [284, 337] on input "d. Management Stages are designed primarily to allow the team to focus on one t…" at bounding box center [284, 332] width 0 height 8
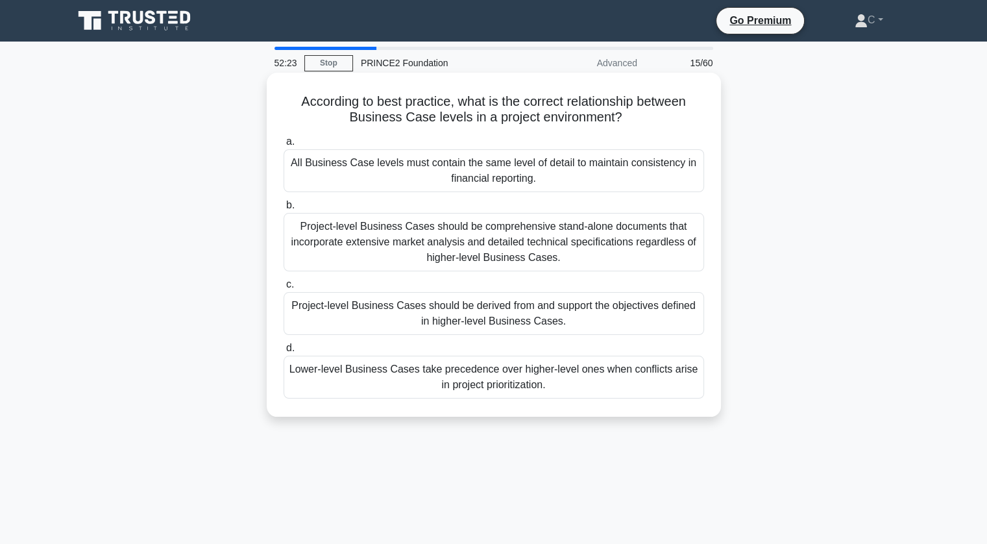
click at [542, 314] on div "Project-level Business Cases should be derived from and support the objectives …" at bounding box center [494, 313] width 420 height 43
click at [540, 315] on div "Project-level Business Cases should be derived from and support the objectives …" at bounding box center [494, 313] width 420 height 43
click at [284, 289] on input "c. Project-level Business Cases should be derived from and support the objectiv…" at bounding box center [284, 284] width 0 height 8
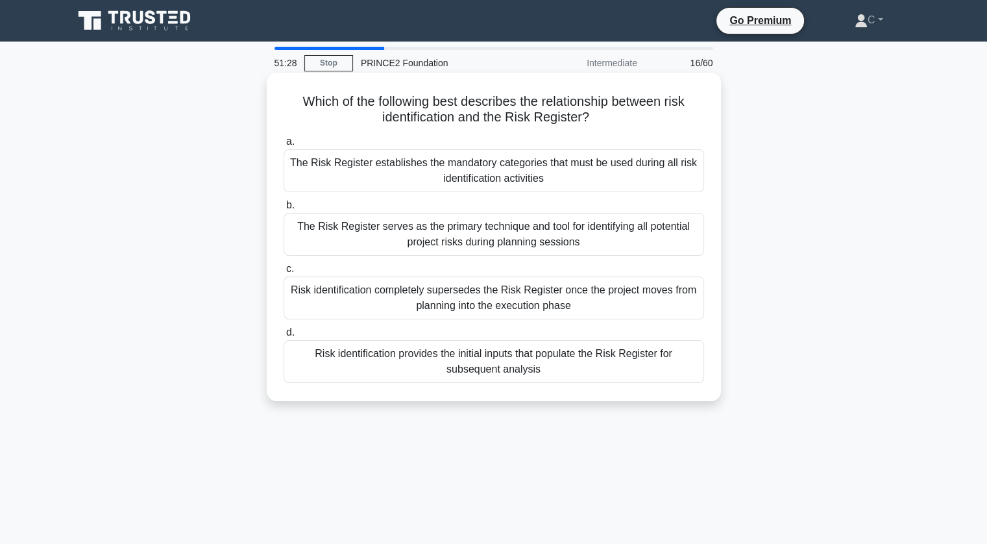
click at [592, 355] on div "Risk identification provides the initial inputs that populate the Risk Register…" at bounding box center [494, 361] width 420 height 43
click at [284, 337] on input "d. Risk identification provides the initial inputs that populate the Risk Regis…" at bounding box center [284, 332] width 0 height 8
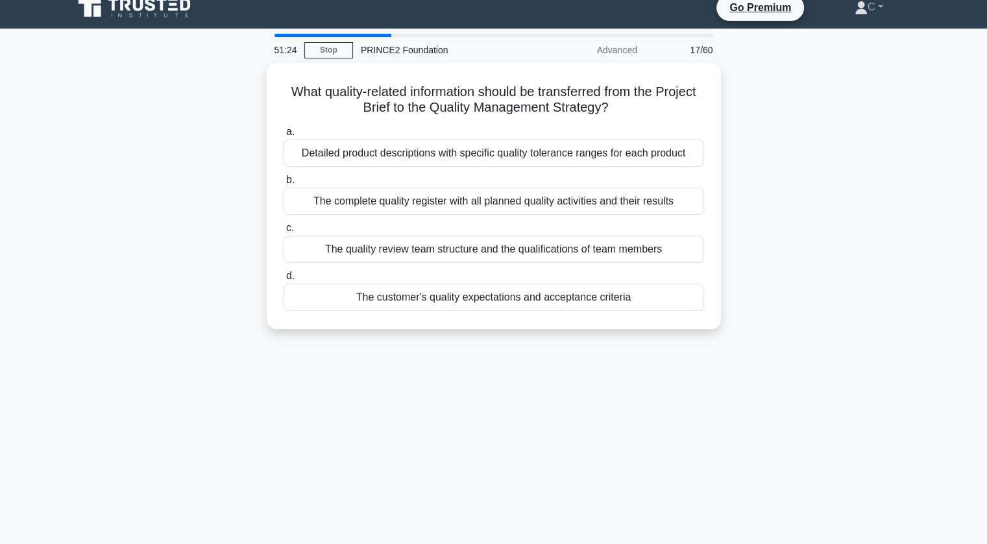
scroll to position [13, 0]
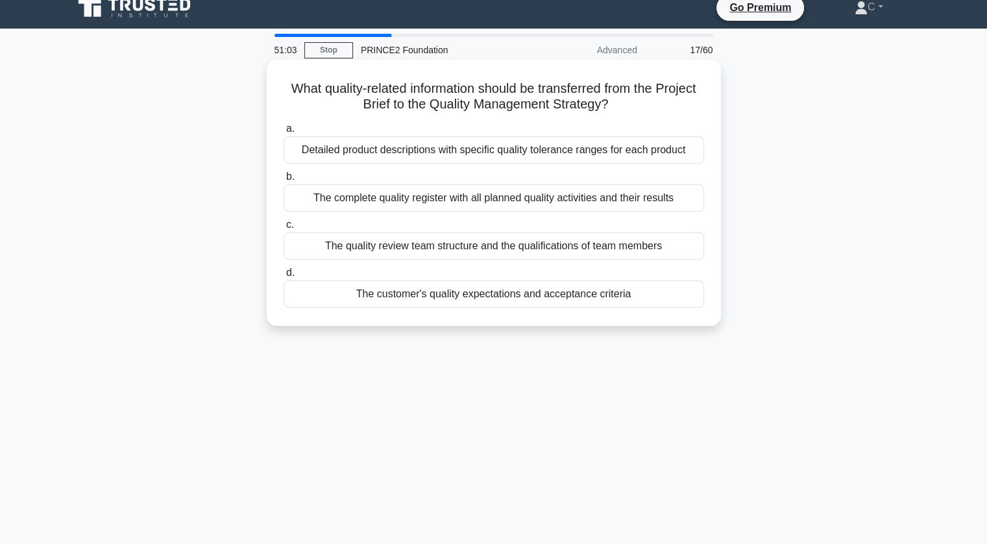
click at [605, 297] on div "The customer's quality expectations and acceptance criteria" at bounding box center [494, 293] width 420 height 27
click at [284, 277] on input "d. The customer's quality expectations and acceptance criteria" at bounding box center [284, 273] width 0 height 8
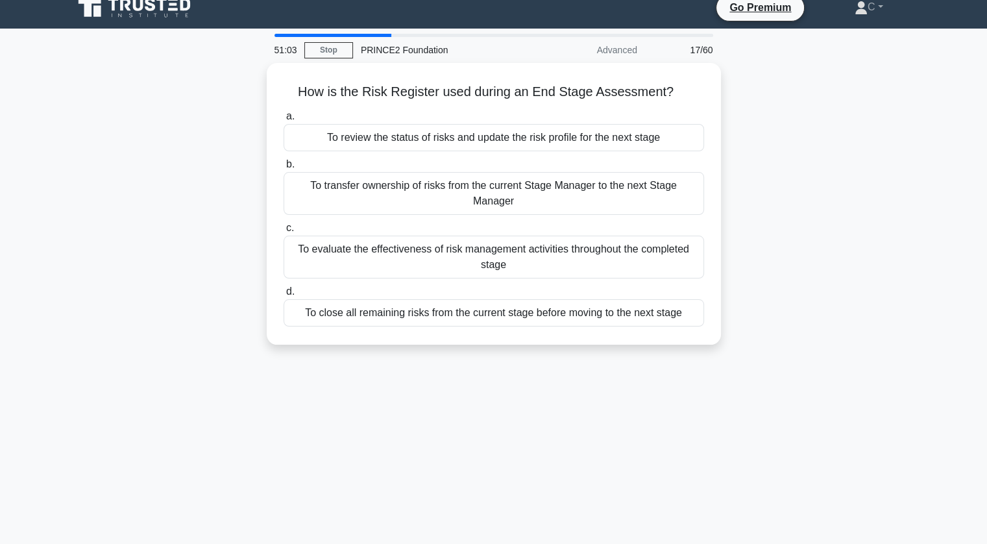
scroll to position [0, 0]
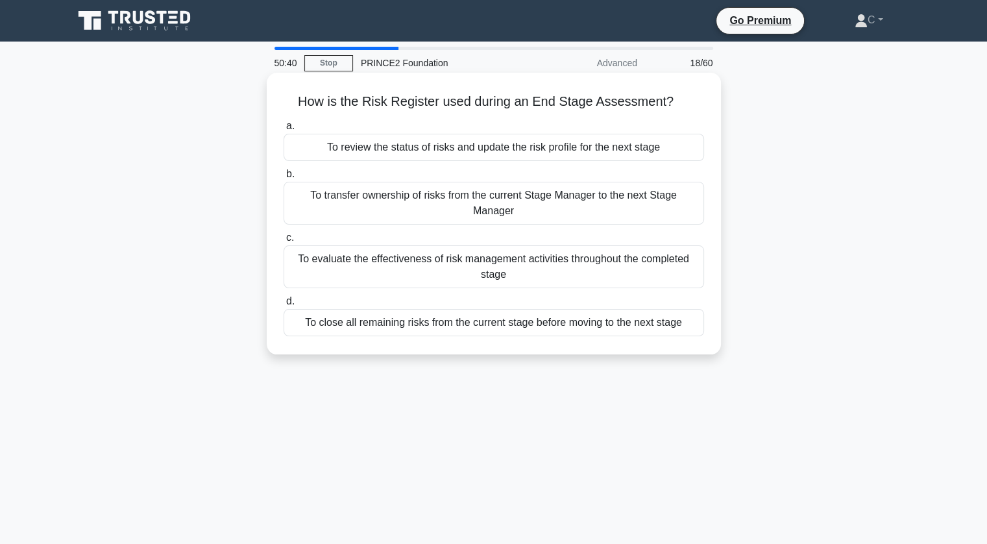
click at [631, 147] on div "To review the status of risks and update the risk profile for the next stage" at bounding box center [494, 147] width 420 height 27
click at [284, 130] on input "a. To review the status of risks and update the risk profile for the next stage" at bounding box center [284, 126] width 0 height 8
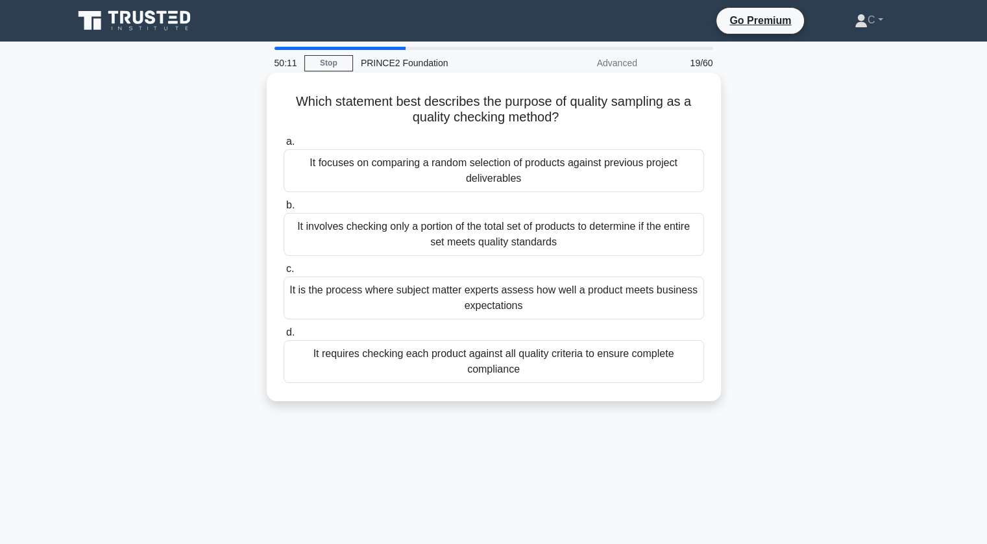
click at [610, 226] on div "It involves checking only a portion of the total set of products to determine i…" at bounding box center [494, 234] width 420 height 43
click at [284, 210] on input "b. It involves checking only a portion of the total set of products to determin…" at bounding box center [284, 205] width 0 height 8
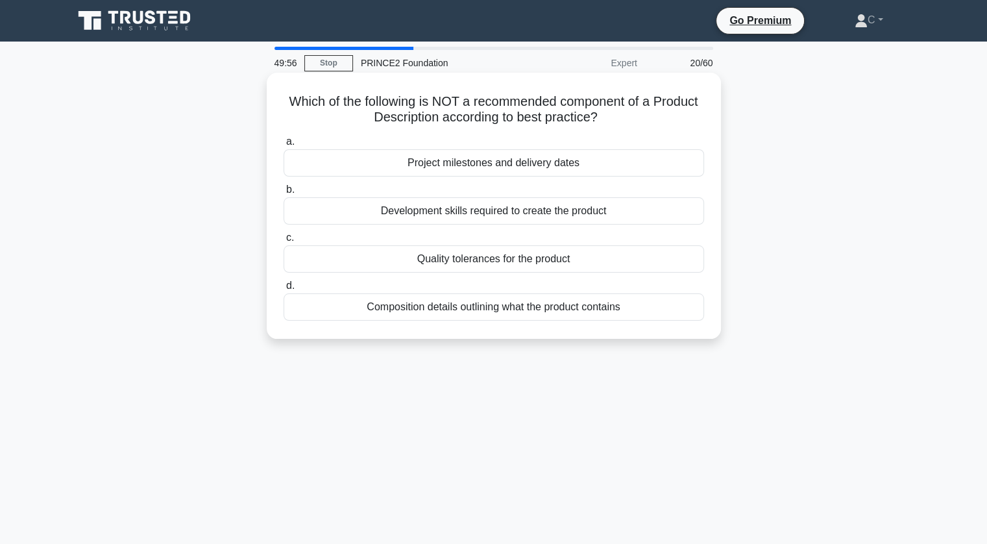
drag, startPoint x: 589, startPoint y: 160, endPoint x: 629, endPoint y: 114, distance: 61.2
click at [629, 114] on div "Which of the following is NOT a recommended component of a Product Description …" at bounding box center [494, 206] width 444 height 256
click at [598, 157] on div "Project milestones and delivery dates" at bounding box center [494, 162] width 420 height 27
click at [284, 146] on input "a. Project milestones and delivery dates" at bounding box center [284, 142] width 0 height 8
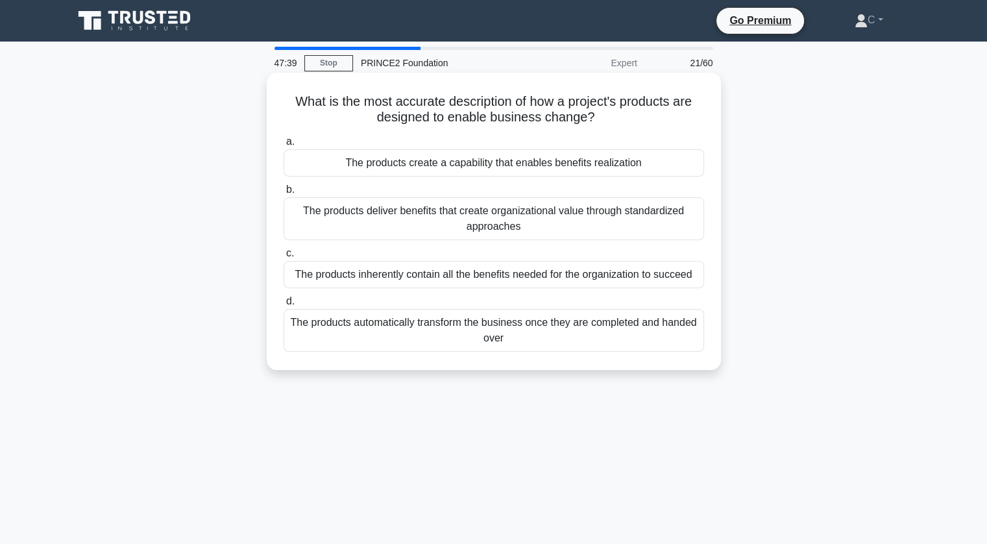
click at [614, 163] on div "The products create a capability that enables benefits realization" at bounding box center [494, 162] width 420 height 27
click at [613, 163] on div "The products create a capability that enables benefits realization" at bounding box center [494, 162] width 420 height 27
click at [284, 146] on input "a. The products create a capability that enables benefits realization" at bounding box center [284, 142] width 0 height 8
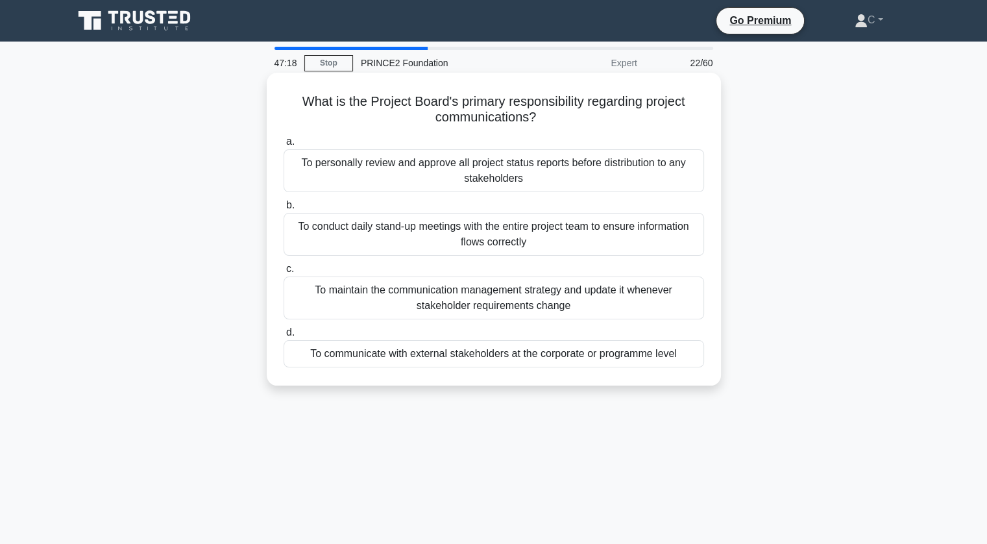
click at [555, 153] on div "To personally review and approve all project status reports before distribution…" at bounding box center [494, 170] width 420 height 43
click at [284, 146] on input "a. To personally review and approve all project status reports before distribut…" at bounding box center [284, 142] width 0 height 8
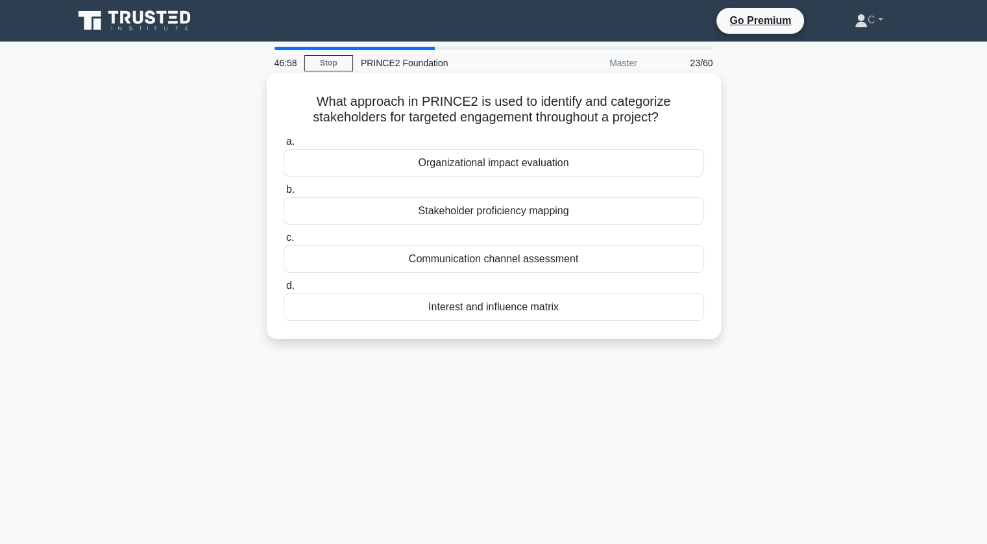
click at [581, 210] on div "Stakeholder proficiency mapping" at bounding box center [494, 210] width 420 height 27
click at [284, 194] on input "b. Stakeholder proficiency mapping" at bounding box center [284, 190] width 0 height 8
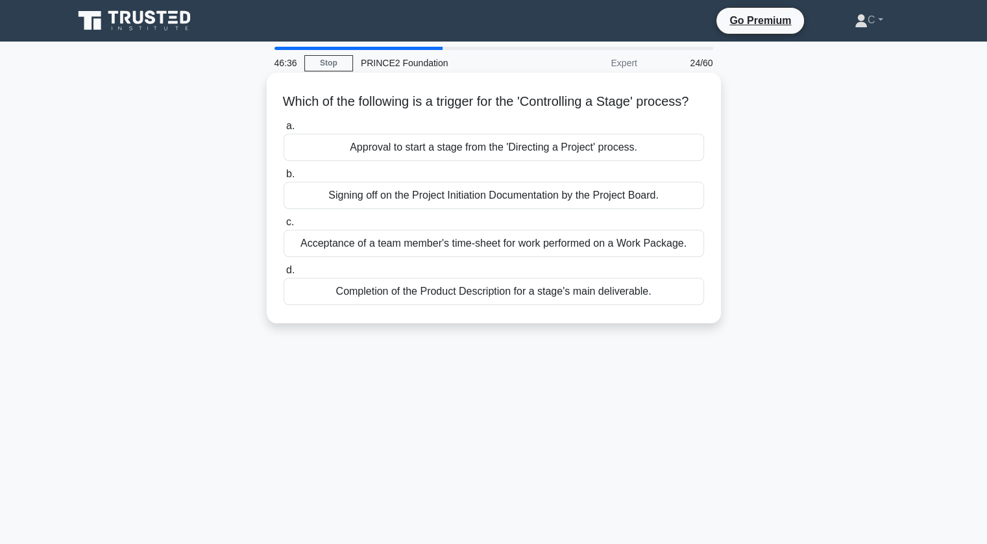
click at [571, 209] on div "Signing off on the Project Initiation Documentation by the Project Board." at bounding box center [494, 195] width 420 height 27
click at [284, 178] on input "b. Signing off on the Project Initiation Documentation by the Project Board." at bounding box center [284, 174] width 0 height 8
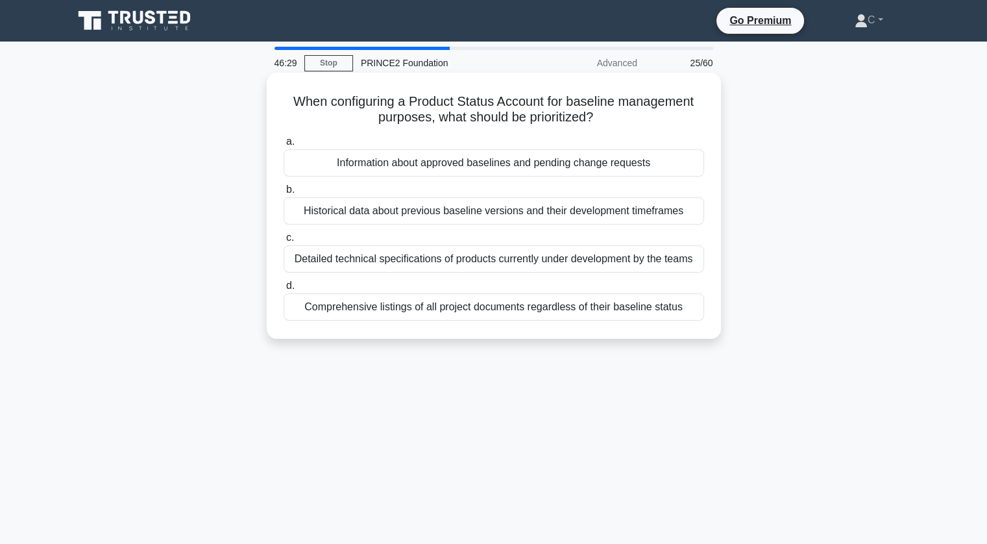
click at [298, 101] on h5 "When configuring a Product Status Account for baseline management purposes, wha…" at bounding box center [493, 109] width 423 height 32
click at [291, 101] on h5 "When configuring a Product Status Account for baseline management purposes, wha…" at bounding box center [493, 109] width 423 height 32
click at [301, 99] on h5 "When configuring a Product Status Account for baseline management purposes, wha…" at bounding box center [493, 109] width 423 height 32
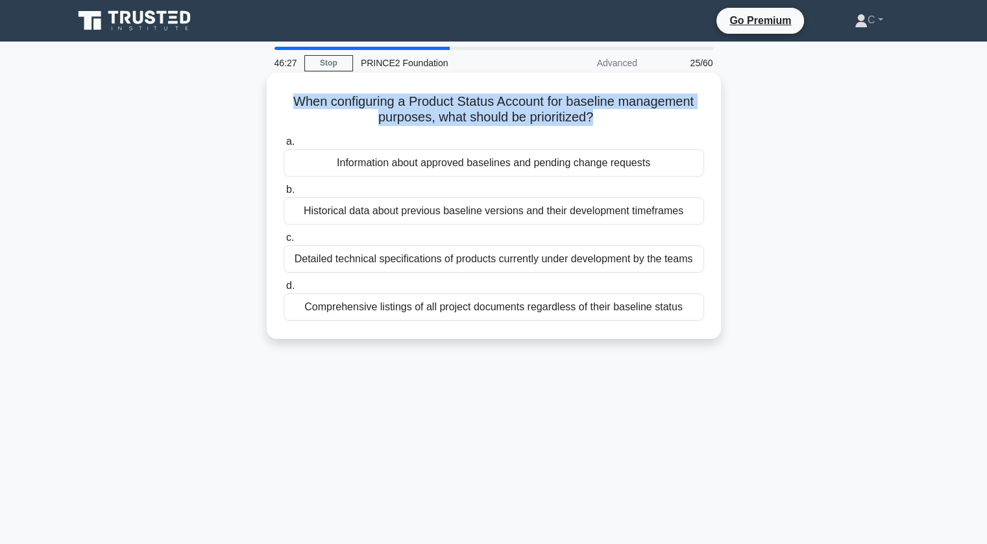
click at [301, 99] on h5 "When configuring a Product Status Account for baseline management purposes, wha…" at bounding box center [493, 109] width 423 height 32
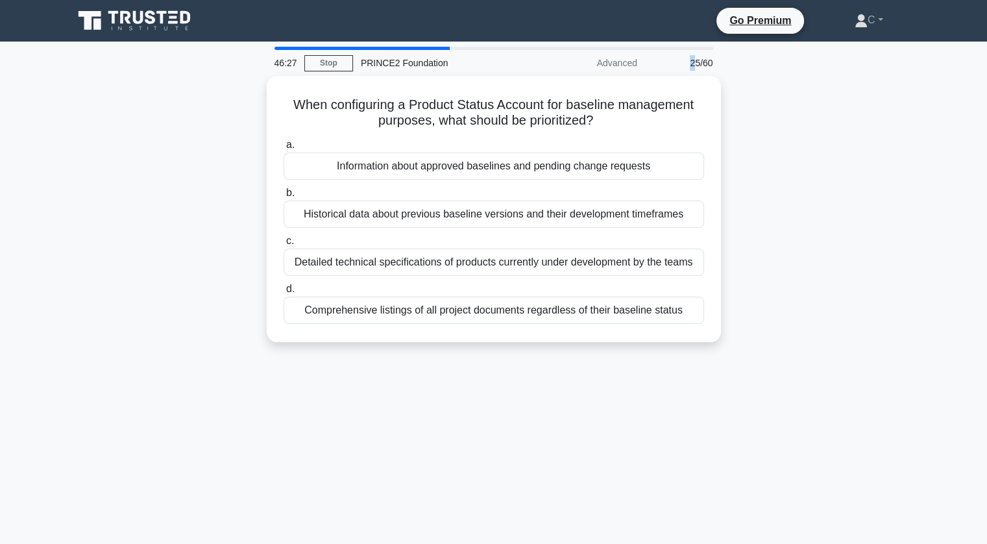
drag, startPoint x: 692, startPoint y: 59, endPoint x: 700, endPoint y: 59, distance: 8.4
click at [697, 59] on div "25/60" at bounding box center [683, 63] width 76 height 26
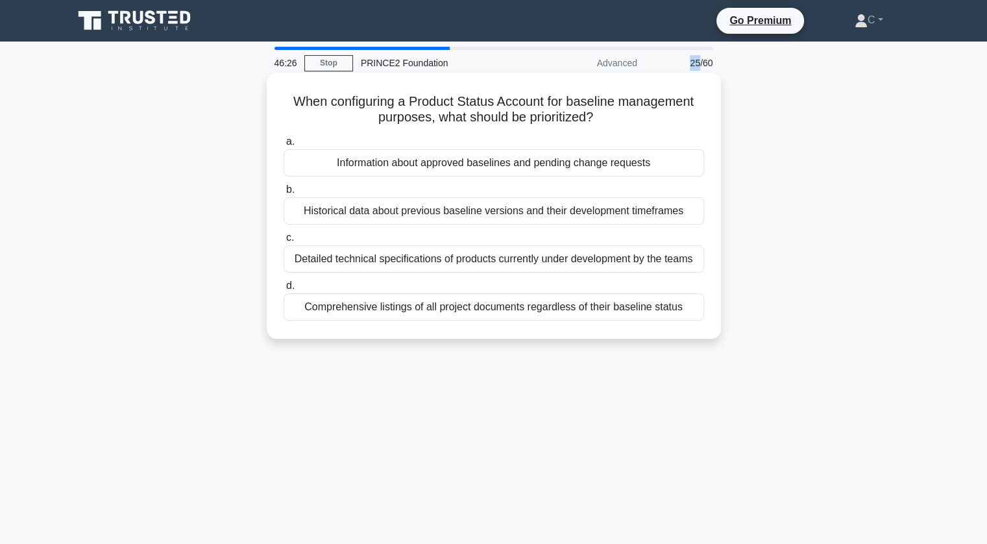
drag, startPoint x: 621, startPoint y: 66, endPoint x: 676, endPoint y: 86, distance: 58.9
click at [683, 82] on div "46:26 Stop PRINCE2 Foundation Advanced 25/60 When configuring a Product Status …" at bounding box center [494, 371] width 856 height 649
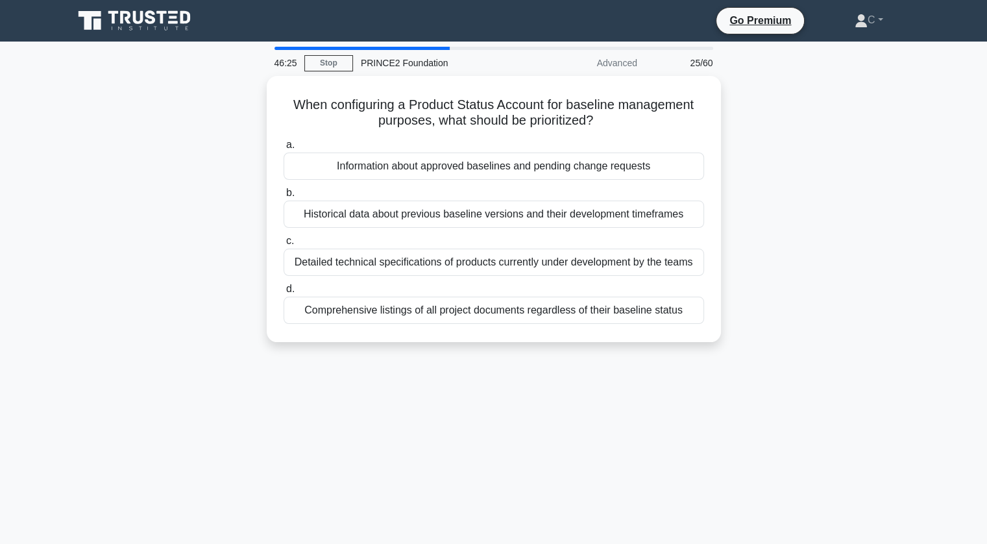
drag, startPoint x: 0, startPoint y: 174, endPoint x: 8, endPoint y: 197, distance: 24.0
click at [0, 182] on main "46:25 Stop PRINCE2 Foundation Advanced 25/60 When configuring a Product Status …" at bounding box center [493, 371] width 987 height 659
click at [55, 264] on main "46:25 Stop PRINCE2 Foundation Advanced 25/60 When configuring a Product Status …" at bounding box center [493, 371] width 987 height 659
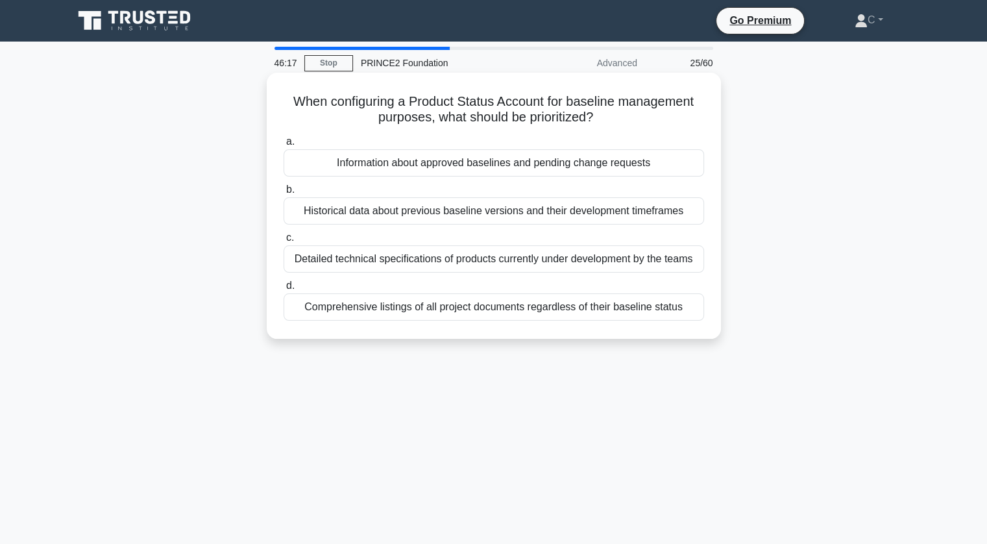
click at [475, 113] on h5 "When configuring a Product Status Account for baseline management purposes, wha…" at bounding box center [493, 109] width 423 height 32
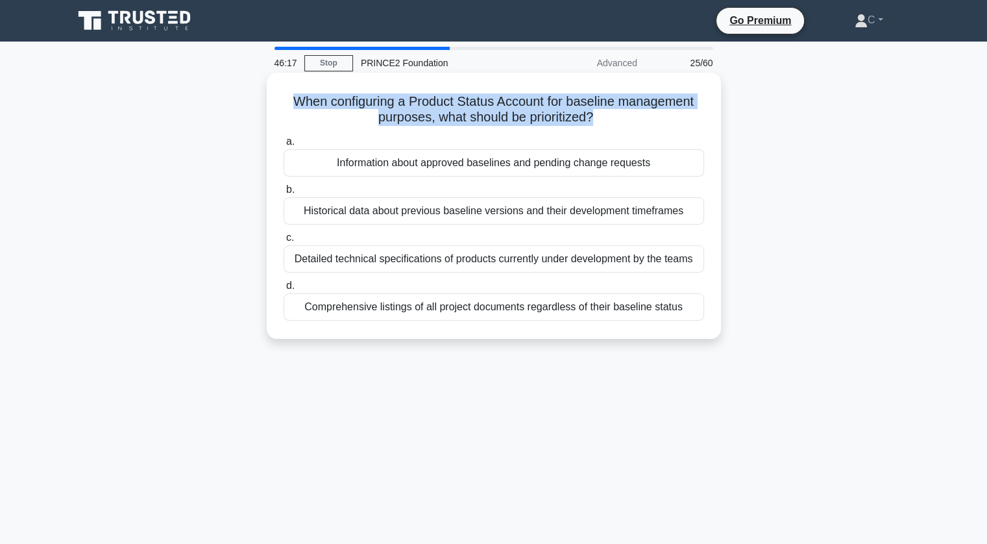
click at [475, 113] on h5 "When configuring a Product Status Account for baseline management purposes, wha…" at bounding box center [493, 109] width 423 height 32
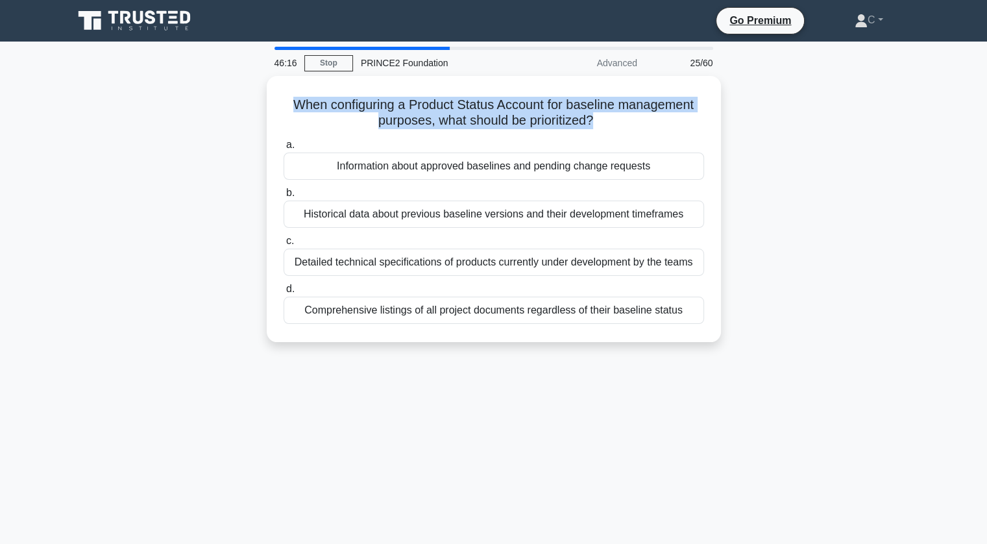
copy div "When configuring a Product Status Account for baseline management purposes, wha…"
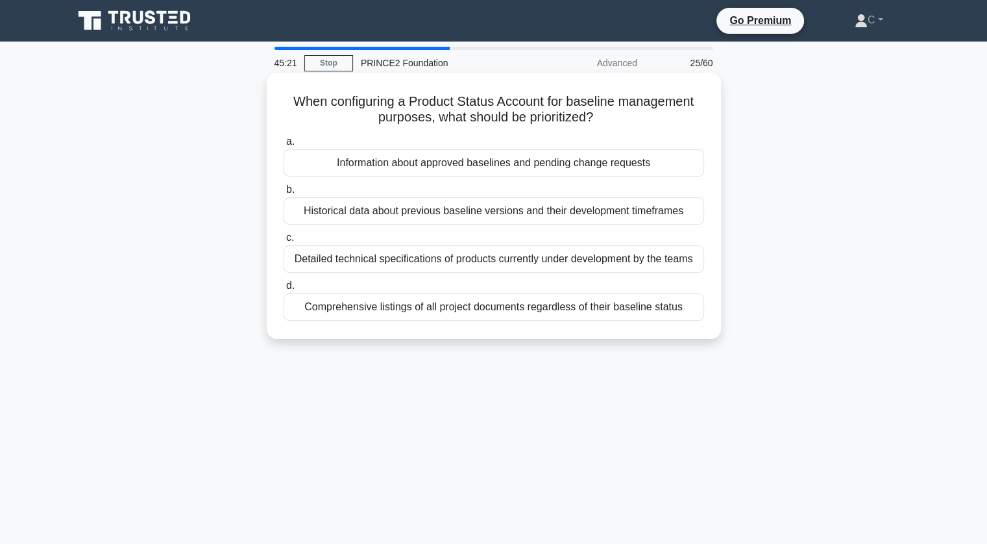
click at [524, 163] on div "Information about approved baselines and pending change requests" at bounding box center [494, 162] width 420 height 27
click at [284, 146] on input "a. Information about approved baselines and pending change requests" at bounding box center [284, 142] width 0 height 8
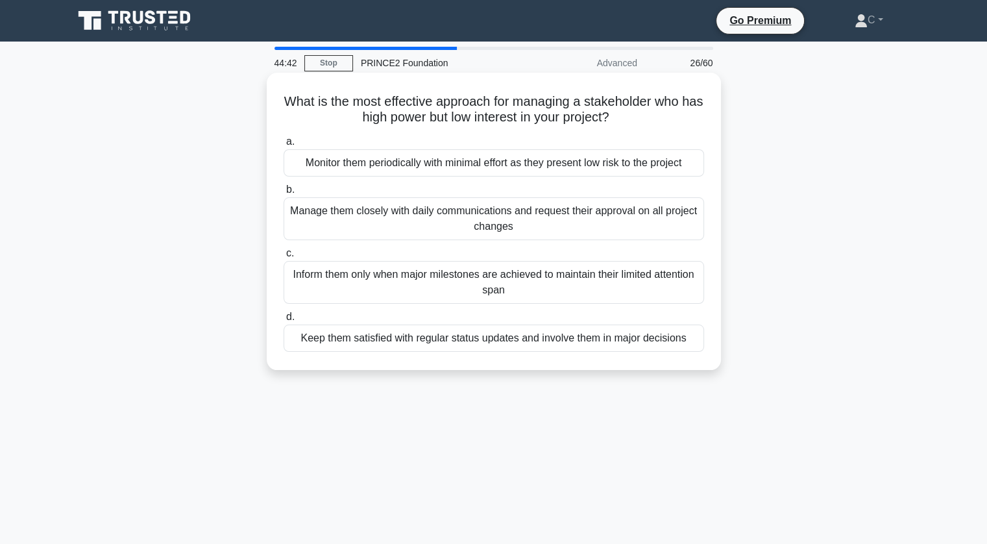
click at [474, 93] on h5 "What is the most effective approach for managing a stakeholder who has high pow…" at bounding box center [493, 109] width 423 height 32
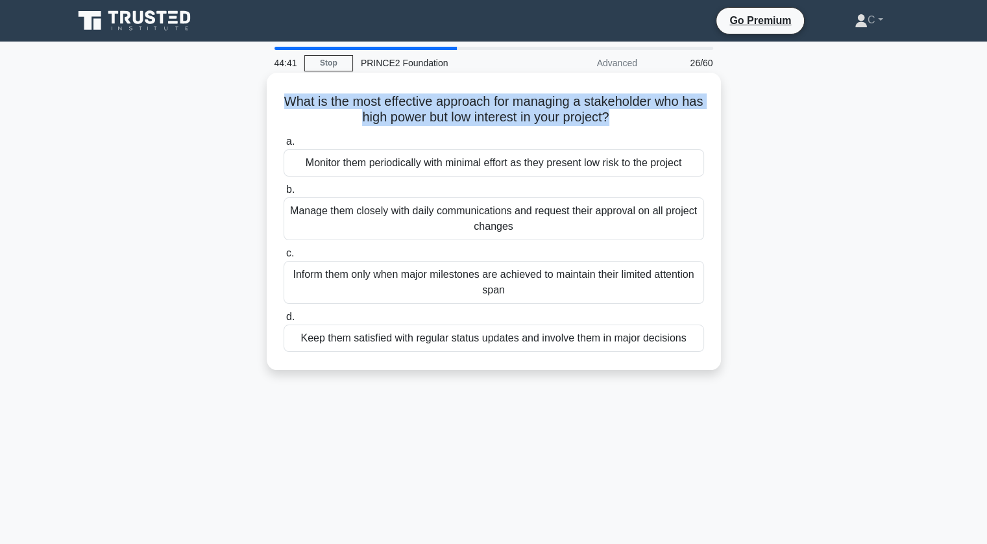
click at [474, 93] on h5 "What is the most effective approach for managing a stakeholder who has high pow…" at bounding box center [493, 109] width 423 height 32
copy div "What is the most effective approach for managing a stakeholder who has high pow…"
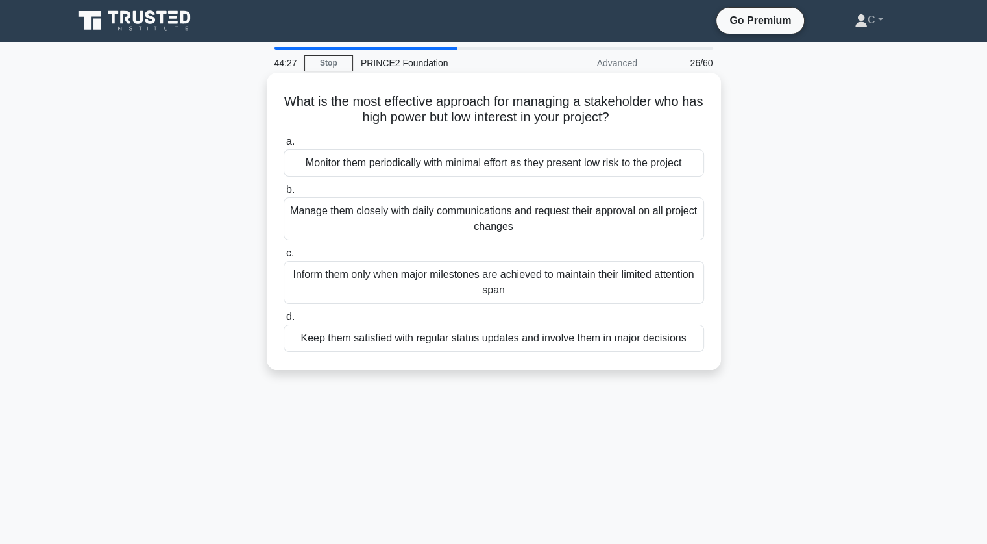
click at [550, 285] on div "Inform them only when major milestones are achieved to maintain their limited a…" at bounding box center [494, 282] width 420 height 43
click at [284, 258] on input "c. Inform them only when major milestones are achieved to maintain their limite…" at bounding box center [284, 253] width 0 height 8
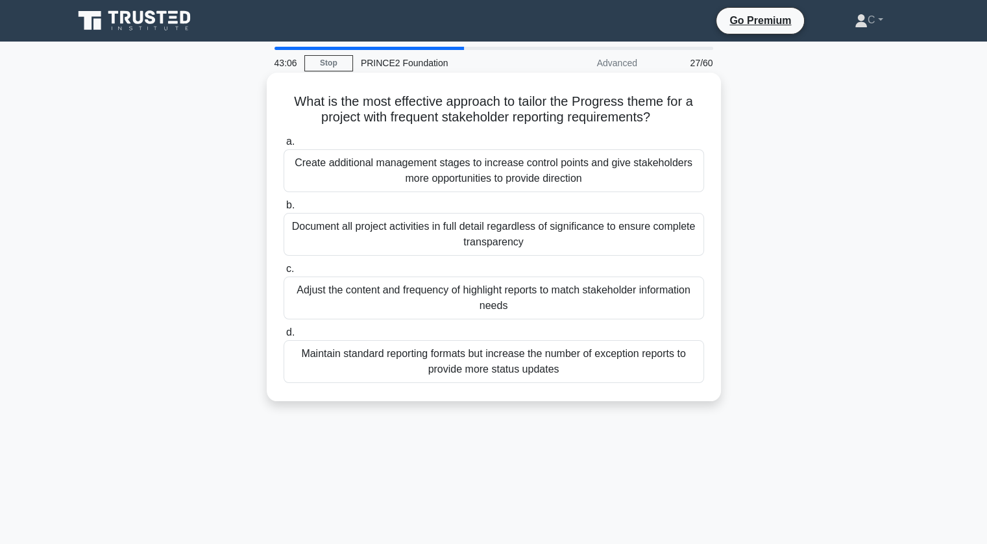
click at [516, 173] on div "Create additional management stages to increase control points and give stakeho…" at bounding box center [494, 170] width 420 height 43
click at [284, 146] on input "a. Create additional management stages to increase control points and give stak…" at bounding box center [284, 142] width 0 height 8
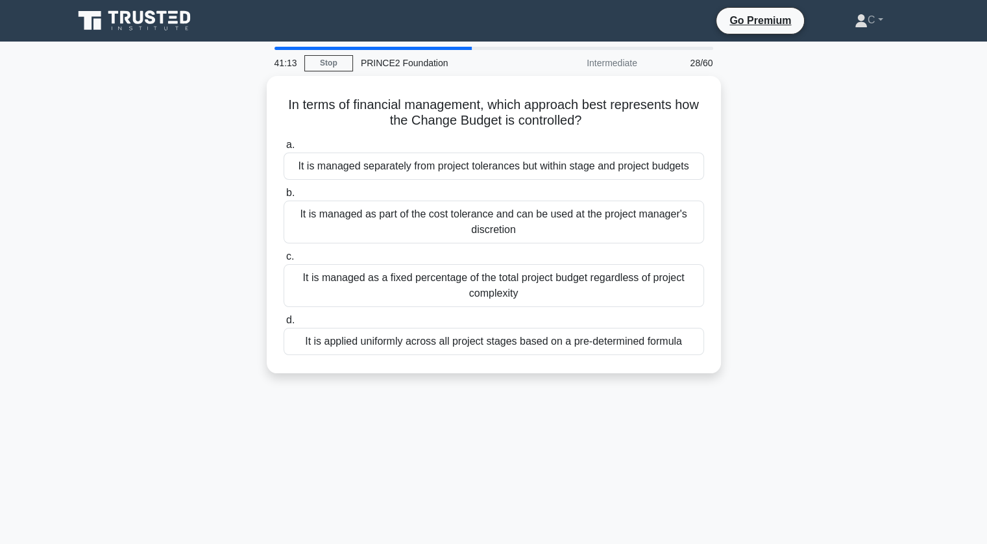
drag, startPoint x: 547, startPoint y: 336, endPoint x: 740, endPoint y: 260, distance: 207.4
click at [740, 260] on div "In terms of financial management, which approach best represents how the Change…" at bounding box center [494, 232] width 856 height 313
click at [740, 262] on div "In terms of financial management, which approach best represents how the Change…" at bounding box center [494, 232] width 856 height 313
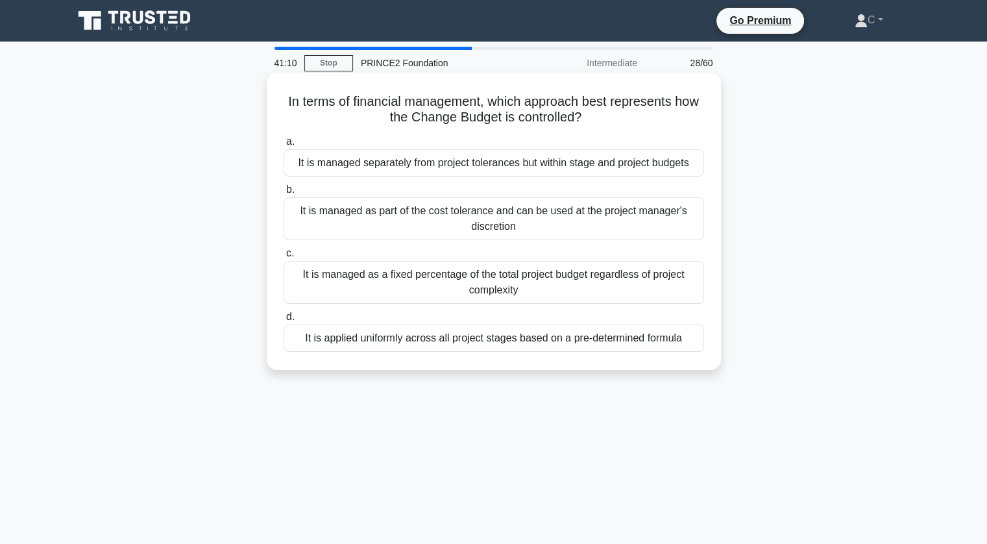
click at [516, 96] on h5 "In terms of financial management, which approach best represents how the Change…" at bounding box center [493, 109] width 423 height 32
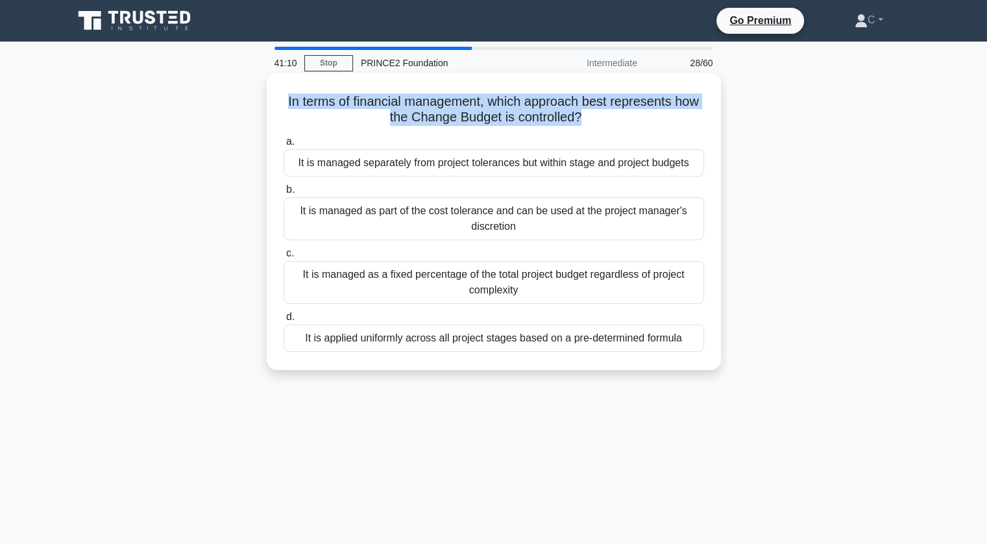
click at [516, 96] on h5 "In terms of financial management, which approach best represents how the Change…" at bounding box center [493, 109] width 423 height 32
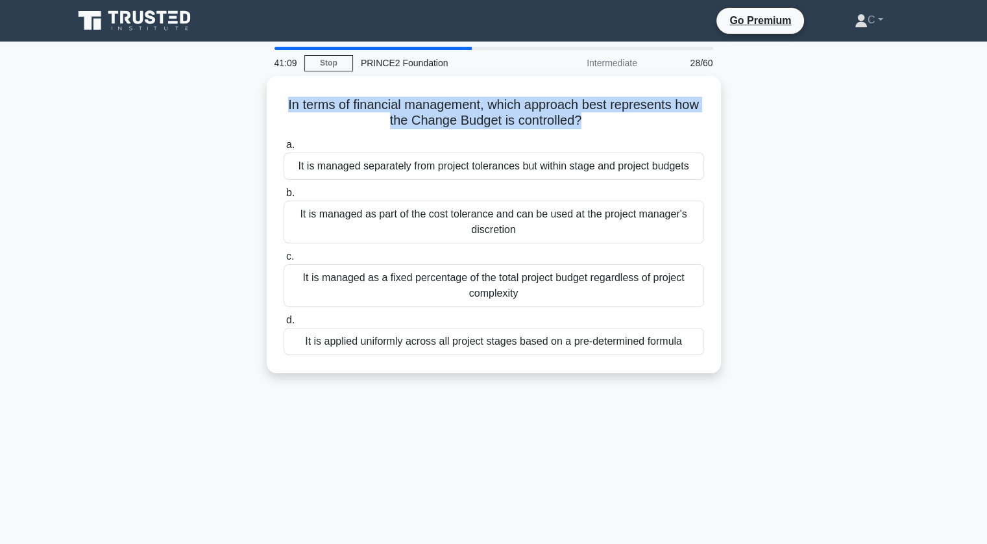
copy div "In terms of financial management, which approach best represents how the Change…"
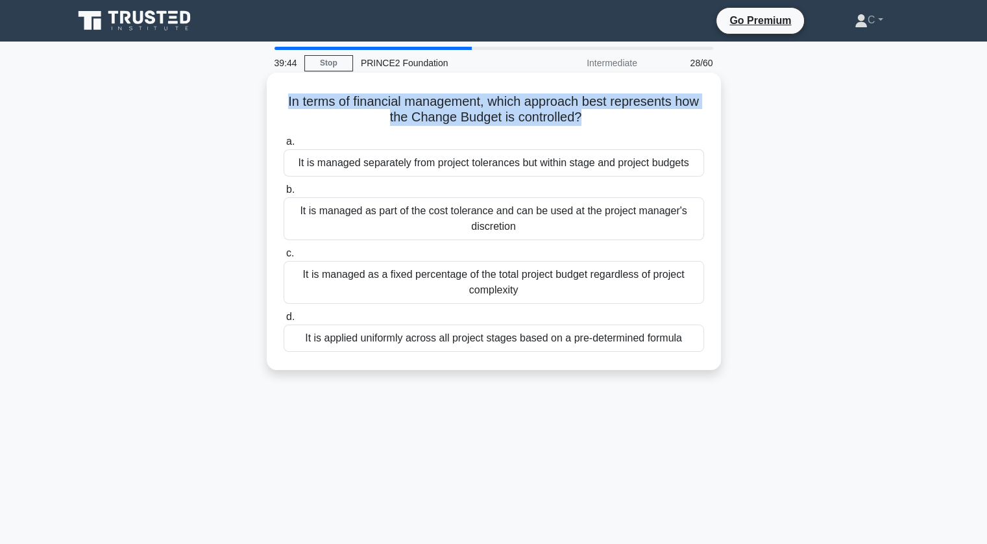
drag, startPoint x: 498, startPoint y: 344, endPoint x: 540, endPoint y: 165, distance: 183.2
click at [540, 165] on div "a. It is managed separately from project tolerances but within stage and projec…" at bounding box center [494, 242] width 436 height 223
click at [540, 165] on div "It is managed separately from project tolerances but within stage and project b…" at bounding box center [494, 162] width 420 height 27
click at [284, 146] on input "a. It is managed separately from project tolerances but within stage and projec…" at bounding box center [284, 142] width 0 height 8
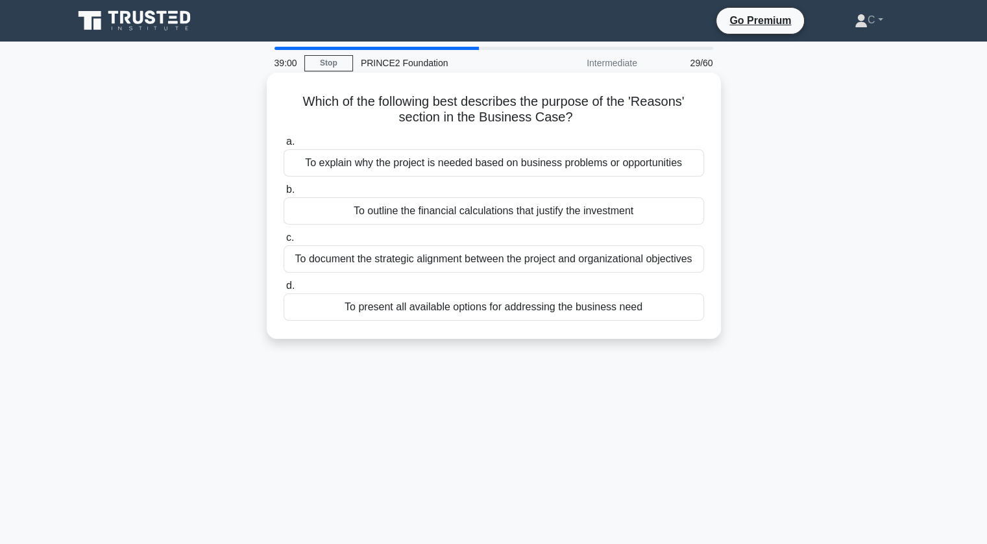
click at [452, 111] on h5 "Which of the following best describes the purpose of the 'Reasons' section in t…" at bounding box center [493, 109] width 423 height 32
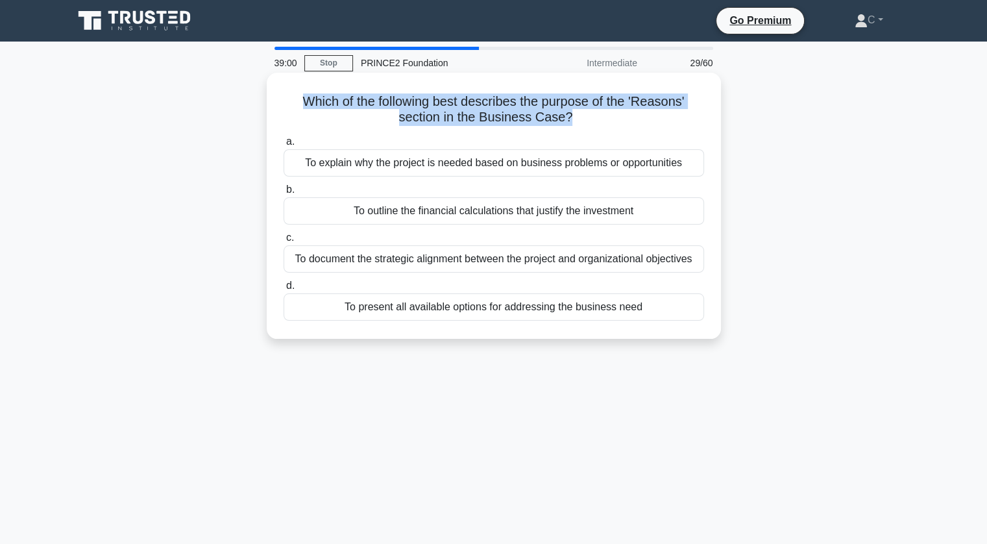
click at [452, 111] on h5 "Which of the following best describes the purpose of the 'Reasons' section in t…" at bounding box center [493, 109] width 423 height 32
copy div "Which of the following best describes the purpose of the 'Reasons' section in t…"
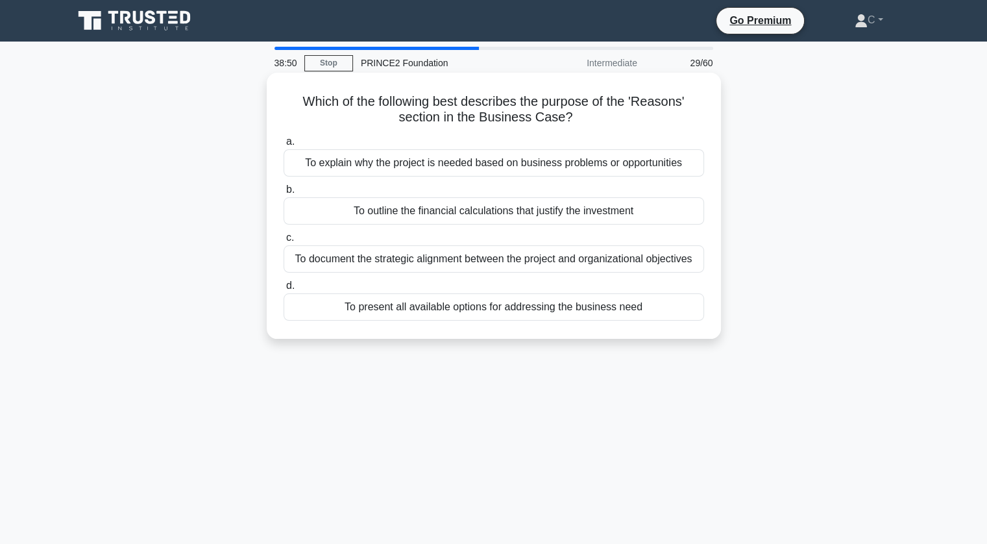
click at [627, 160] on div "To explain why the project is needed based on business problems or opportunities" at bounding box center [494, 162] width 420 height 27
click at [284, 146] on input "a. To explain why the project is needed based on business problems or opportuni…" at bounding box center [284, 142] width 0 height 8
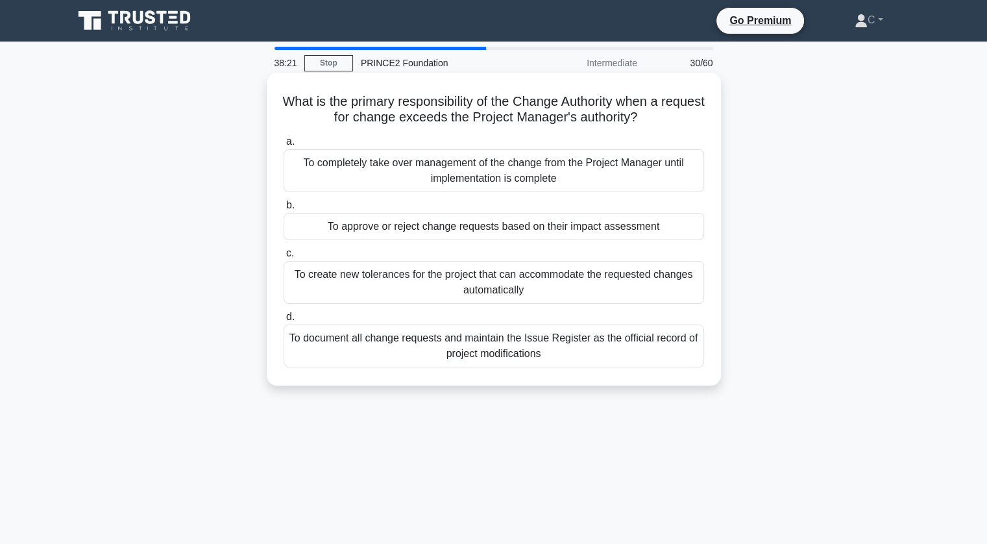
drag, startPoint x: 631, startPoint y: 172, endPoint x: 622, endPoint y: 213, distance: 41.9
click at [622, 213] on div "a. To completely take over management of the change from the Project Manager un…" at bounding box center [494, 250] width 436 height 239
click at [620, 219] on div "To approve or reject change requests based on their impact assessment" at bounding box center [494, 226] width 420 height 27
click at [284, 210] on input "b. To approve or reject change requests based on their impact assessment" at bounding box center [284, 205] width 0 height 8
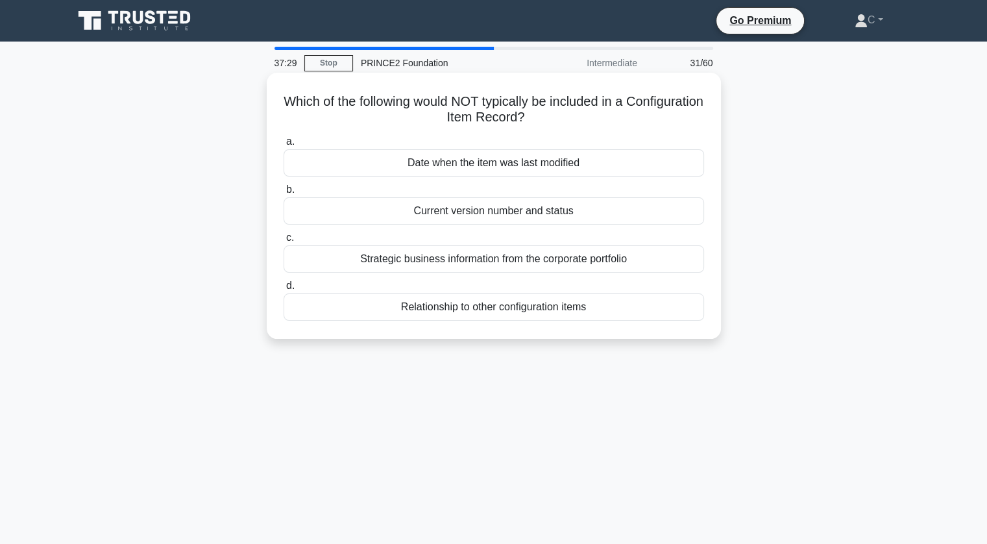
click at [631, 258] on div "Strategic business information from the corporate portfolio" at bounding box center [494, 258] width 420 height 27
click at [284, 242] on input "c. Strategic business information from the corporate portfolio" at bounding box center [284, 238] width 0 height 8
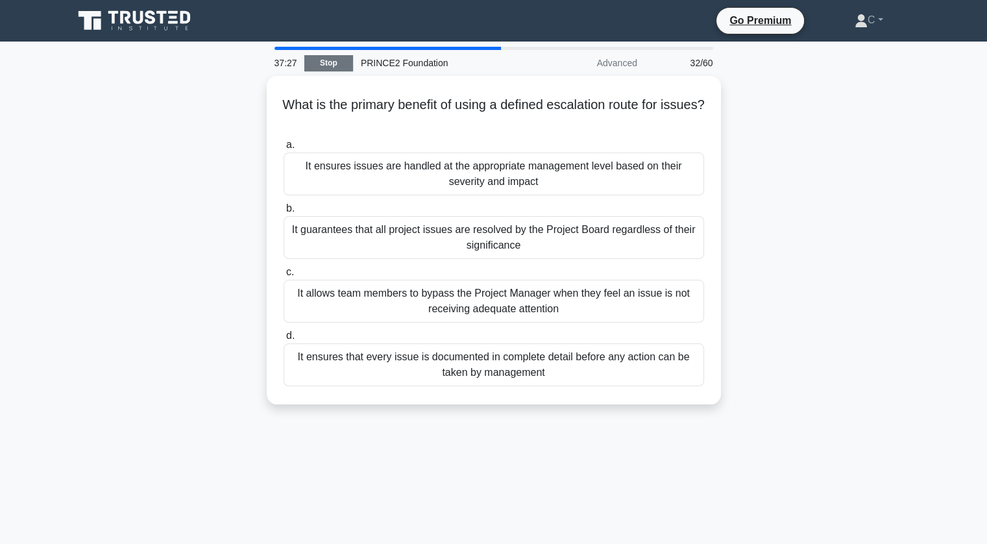
click at [337, 59] on link "Stop" at bounding box center [328, 63] width 49 height 16
